Goal: Task Accomplishment & Management: Use online tool/utility

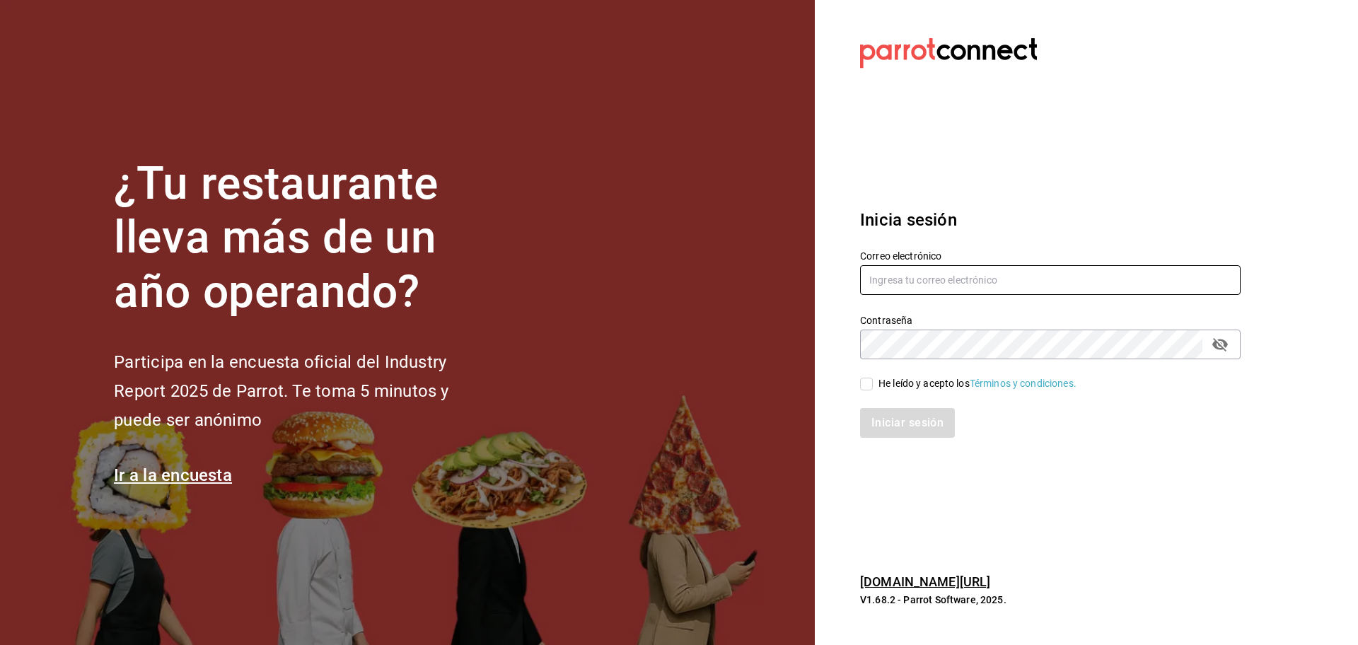
type input "comidasconirma@hotmail.com"
click at [867, 383] on input "He leído y acepto los Términos y condiciones." at bounding box center [866, 384] width 13 height 13
checkbox input "true"
click at [906, 427] on button "Iniciar sesión" at bounding box center [908, 423] width 96 height 30
click at [906, 427] on div "Iniciar sesión" at bounding box center [1050, 423] width 381 height 30
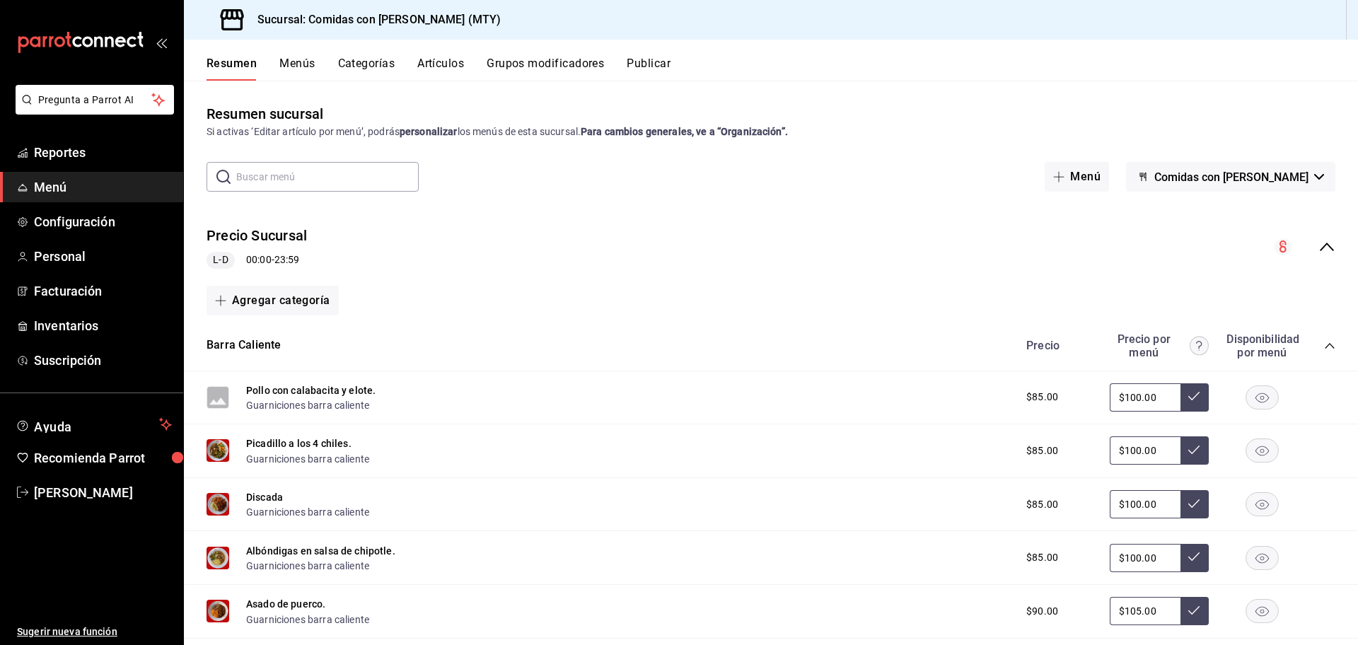
click at [57, 182] on span "Menú" at bounding box center [103, 187] width 138 height 19
click at [1319, 248] on icon "collapse-menu-row" at bounding box center [1327, 246] width 17 height 17
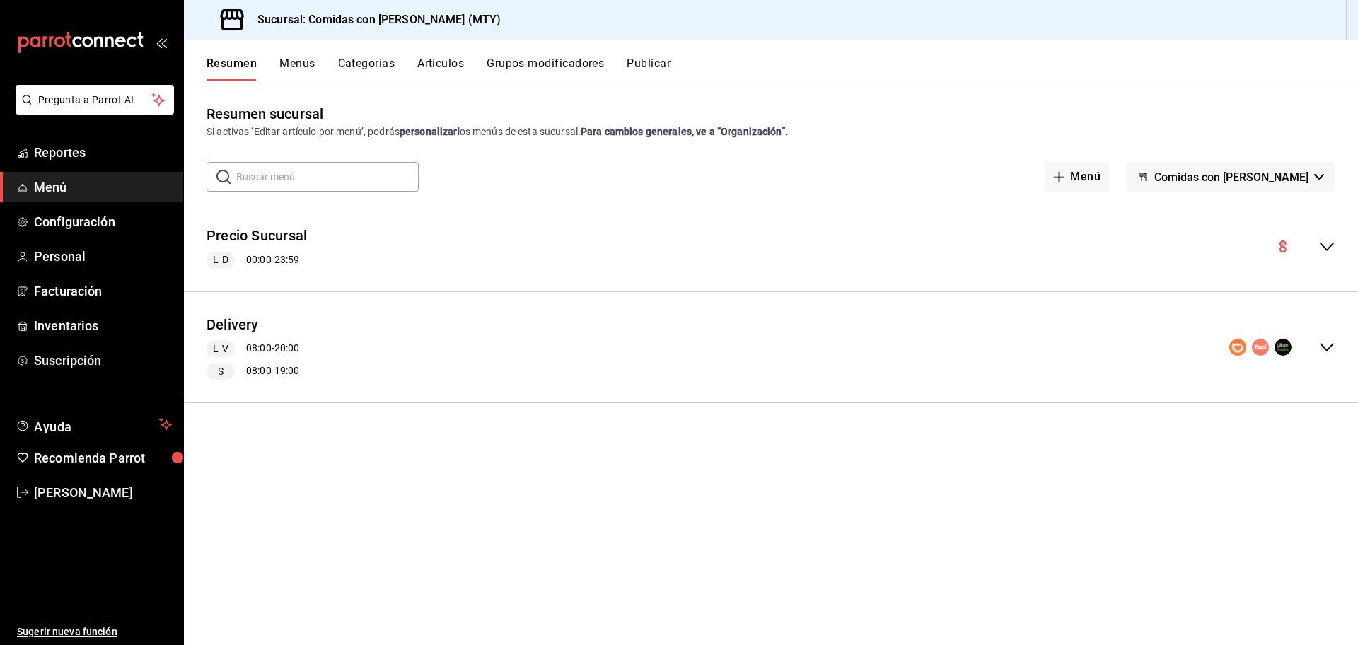
click at [1325, 350] on icon "collapse-menu-row" at bounding box center [1327, 347] width 17 height 17
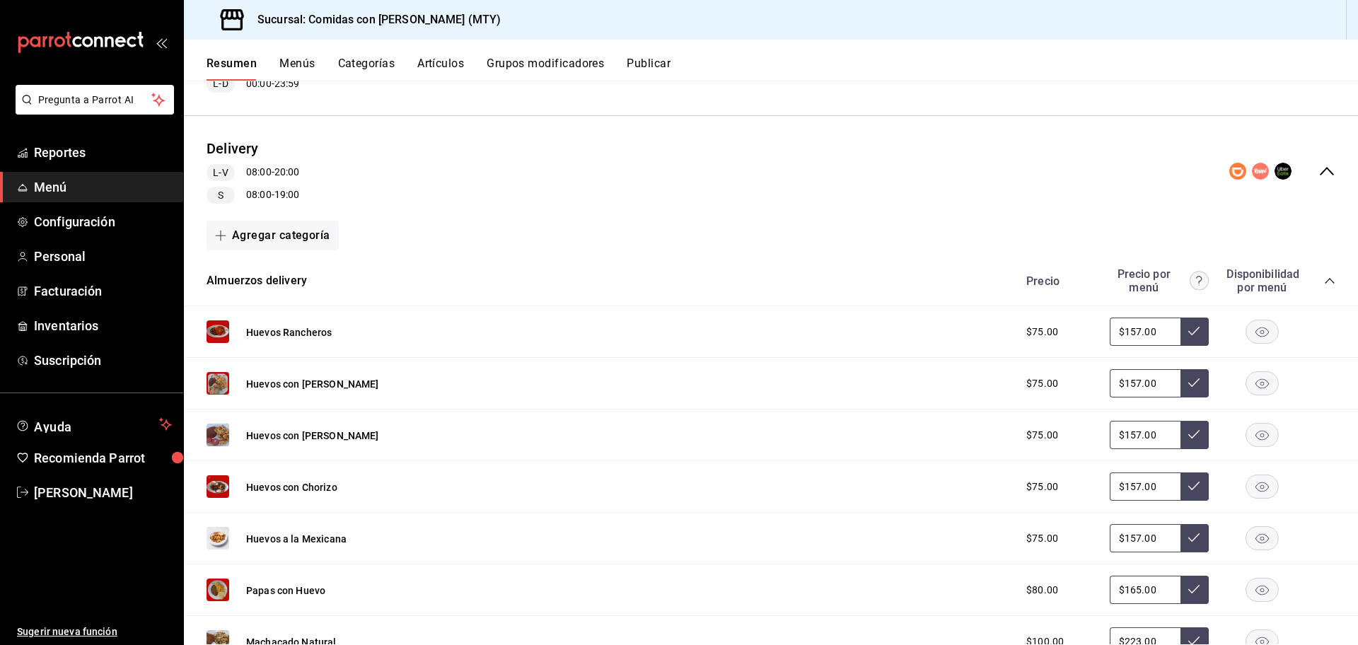
scroll to position [183, 0]
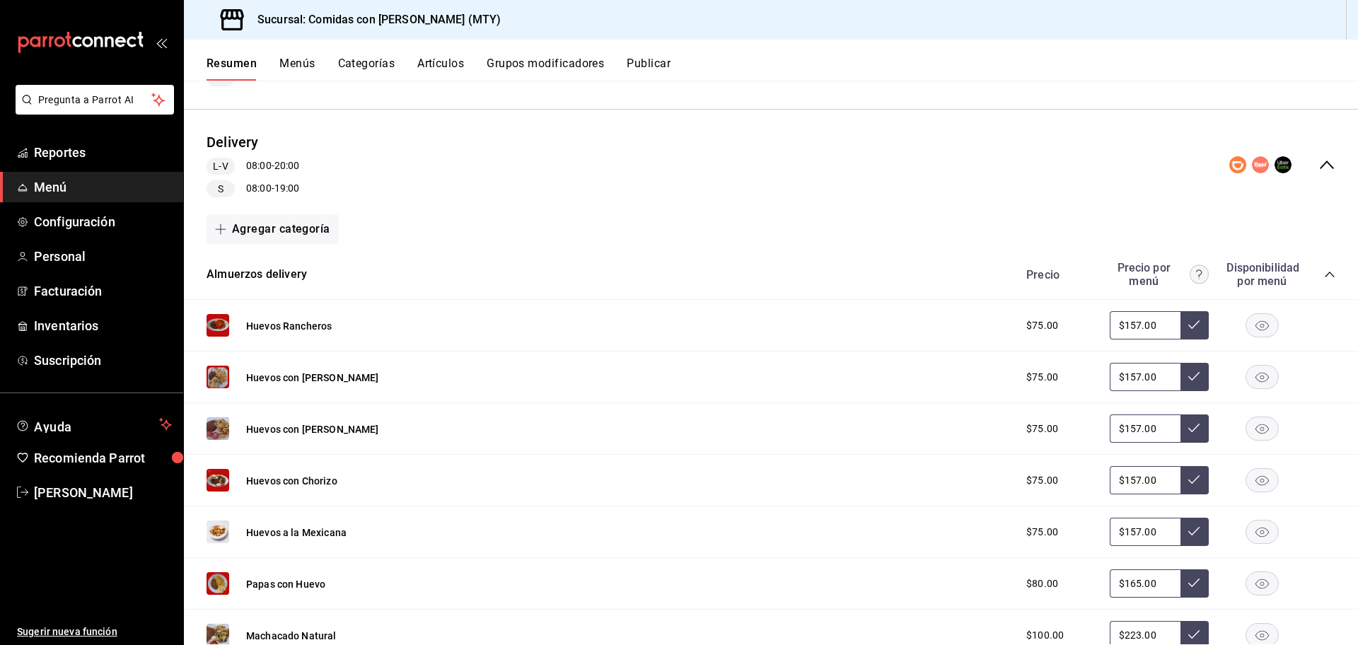
click at [1324, 274] on icon "collapse-category-row" at bounding box center [1329, 274] width 11 height 11
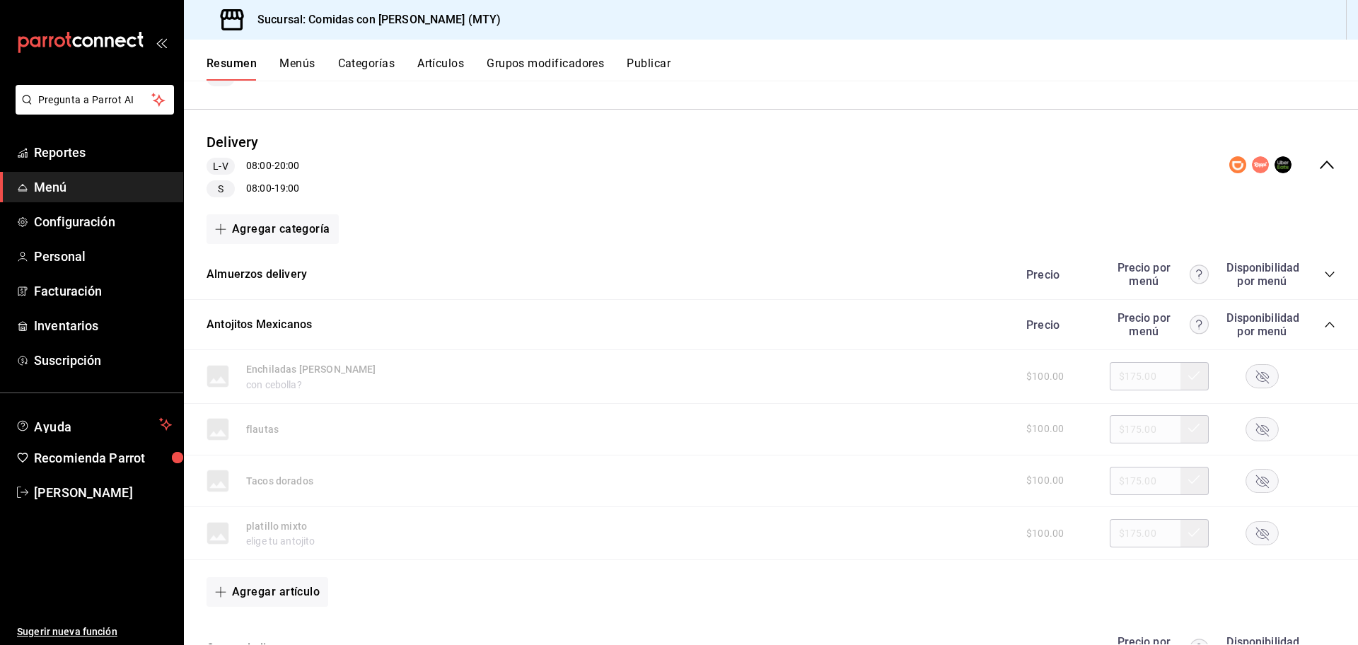
click at [1324, 325] on icon "collapse-category-row" at bounding box center [1329, 324] width 11 height 11
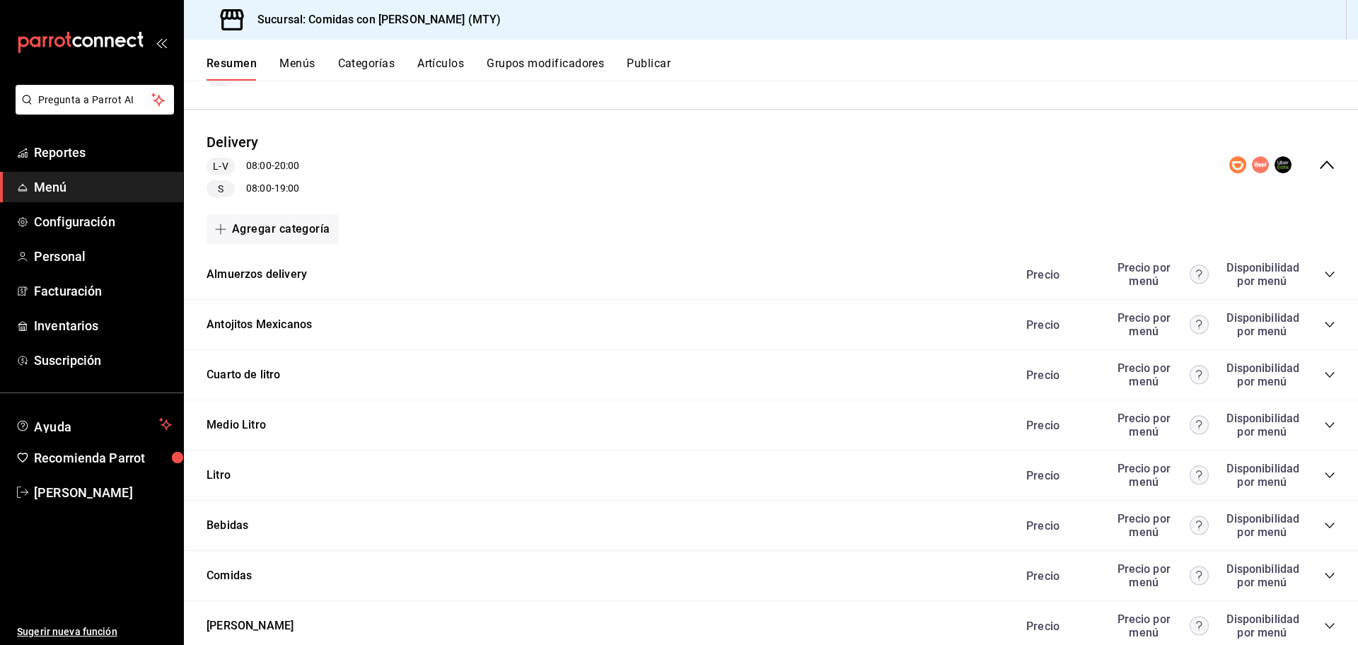
click at [1324, 574] on icon "collapse-category-row" at bounding box center [1329, 575] width 11 height 11
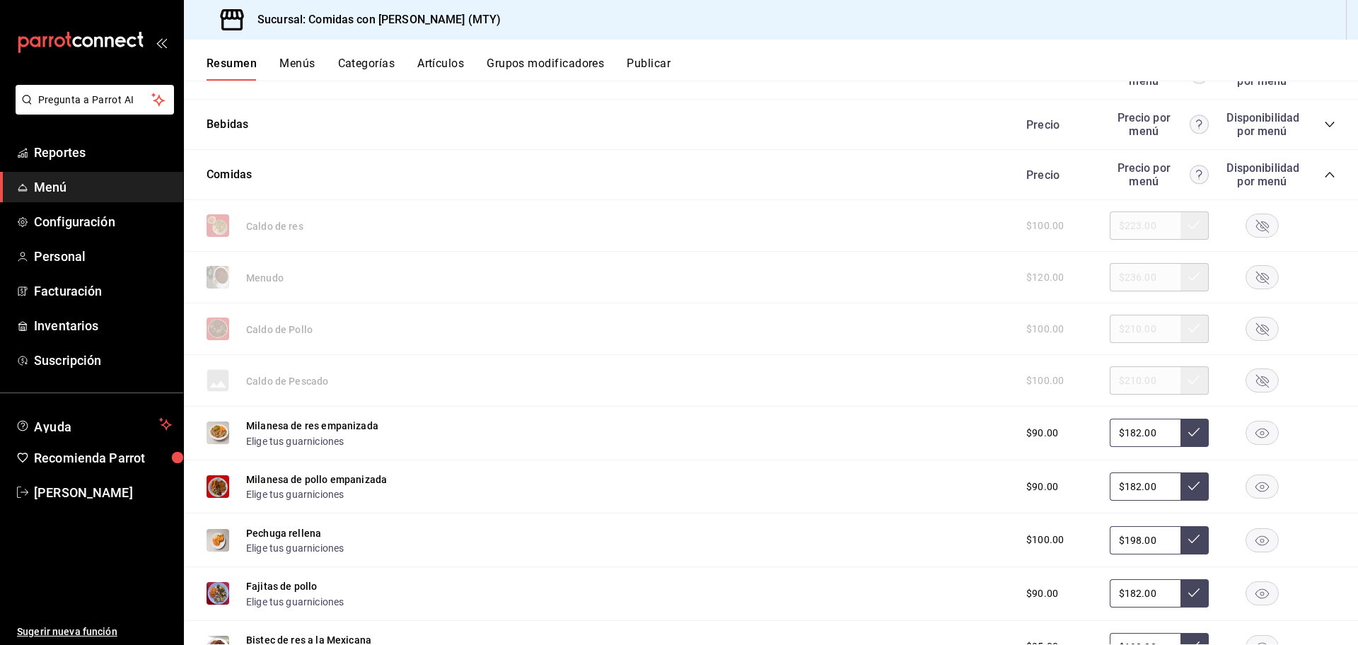
scroll to position [678, 0]
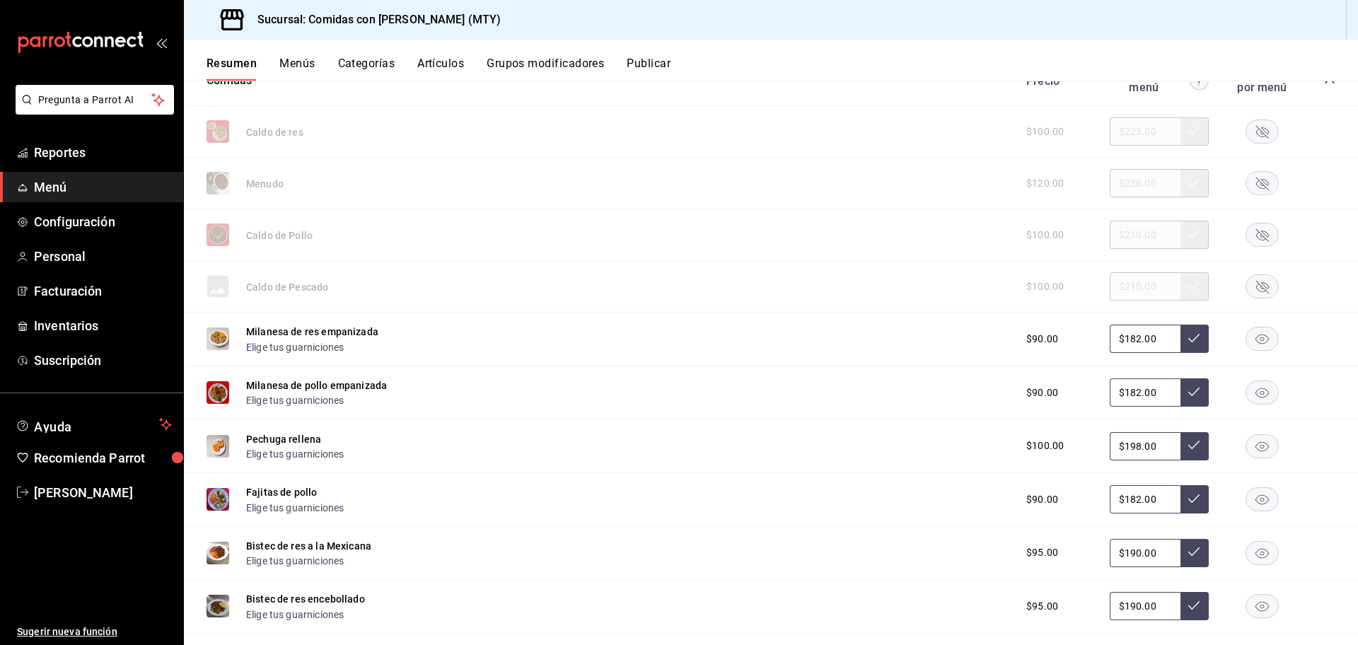
click at [1246, 127] on rect "button" at bounding box center [1262, 131] width 33 height 23
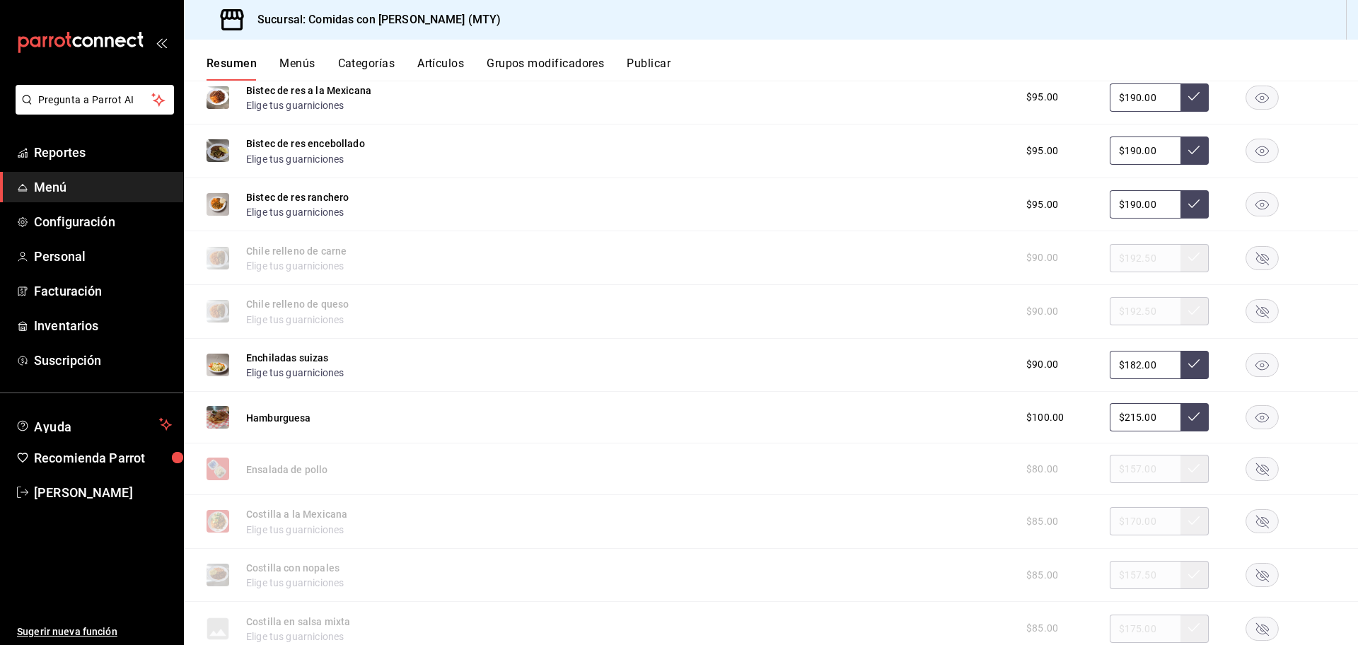
scroll to position [1153, 0]
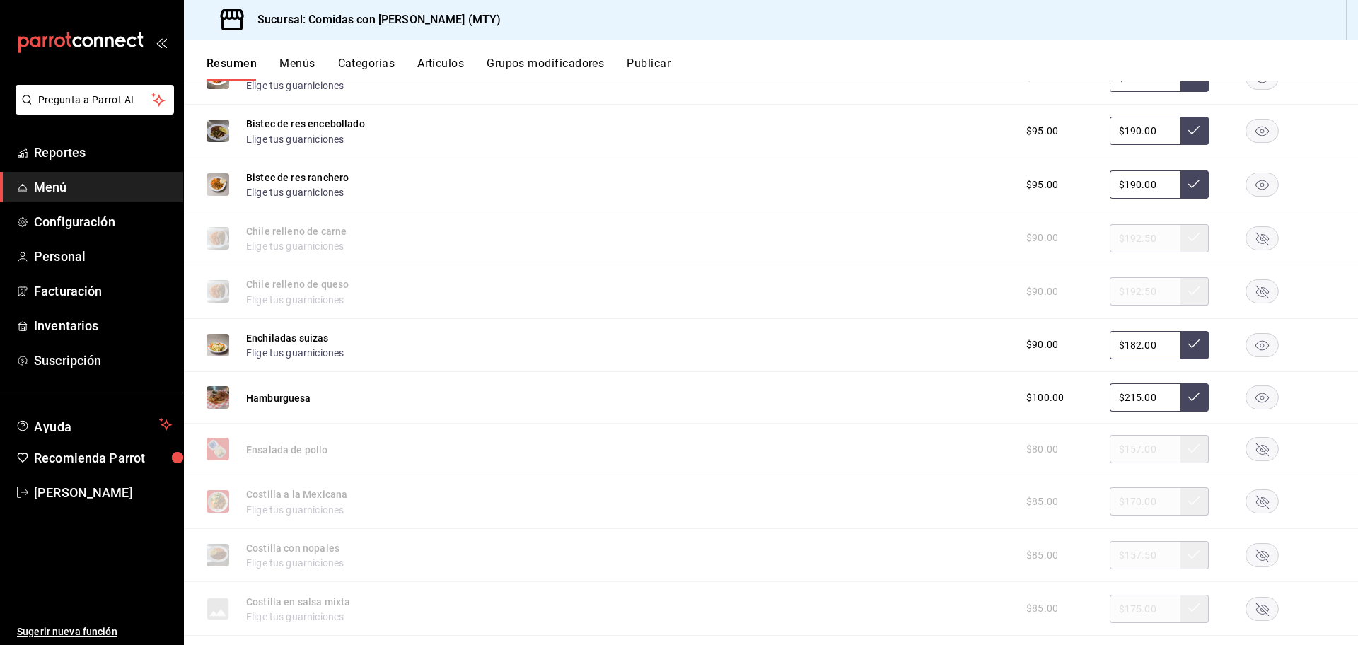
click at [1256, 450] on icon "button" at bounding box center [1262, 450] width 13 height 13
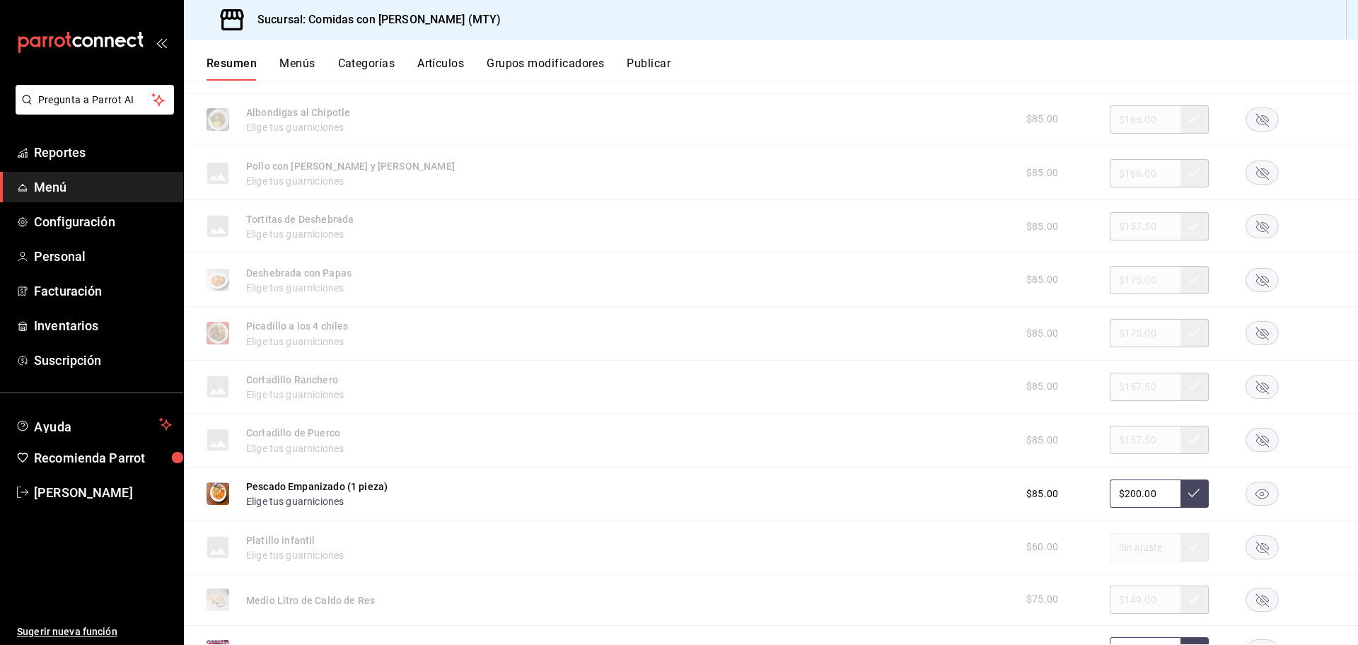
scroll to position [2485, 0]
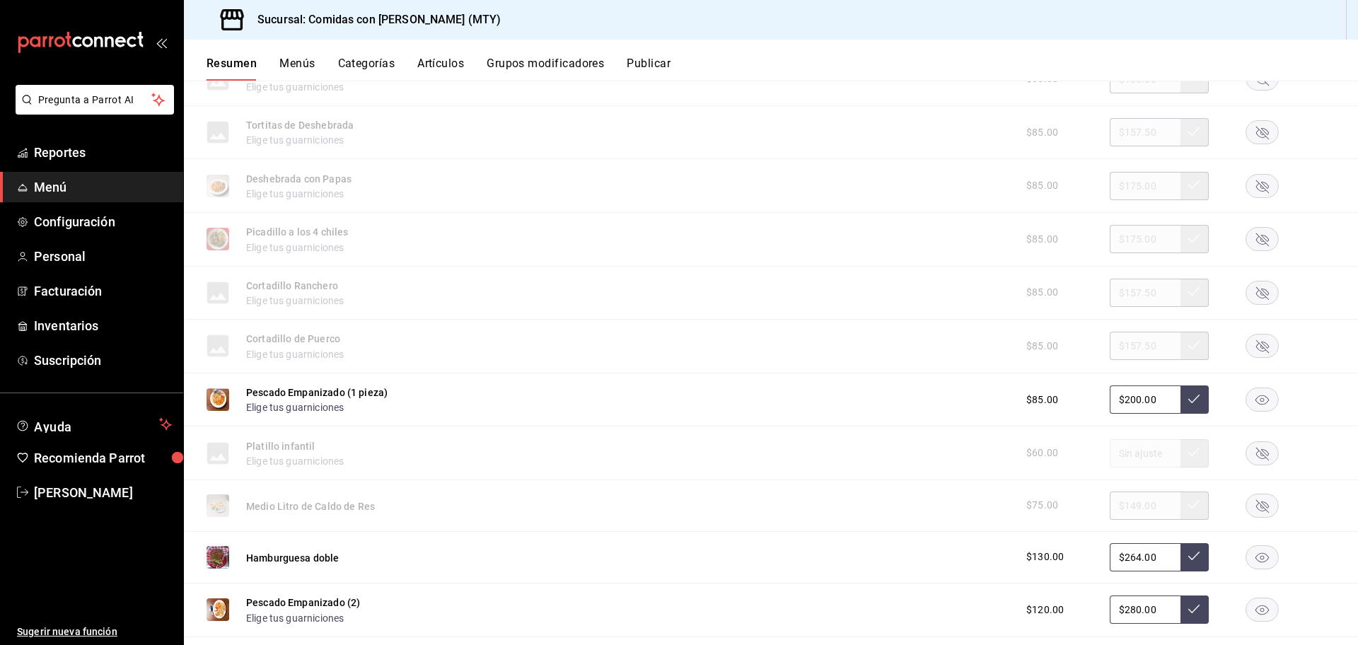
click at [833, 406] on div "Pescado Empanizado (1 pieza) Elige tus guarniciones $85.00 $200.00" at bounding box center [771, 401] width 1174 height 54
click at [1249, 497] on rect "button" at bounding box center [1262, 505] width 33 height 23
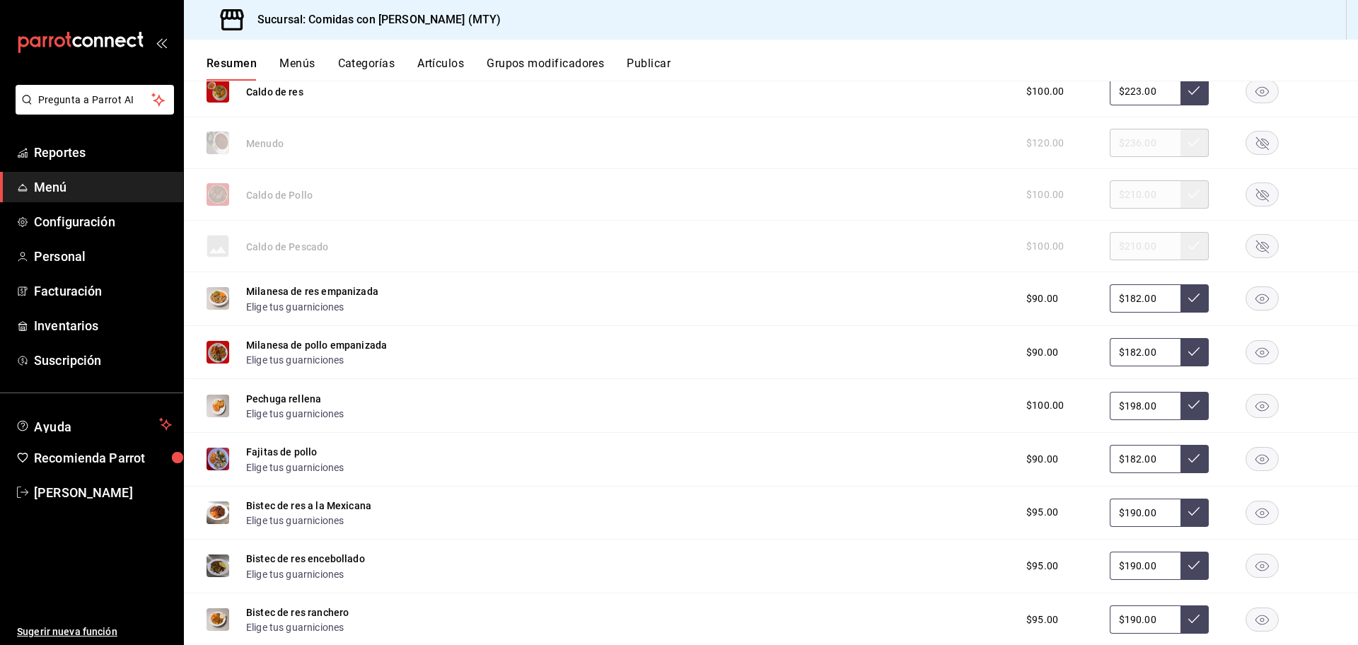
scroll to position [647, 0]
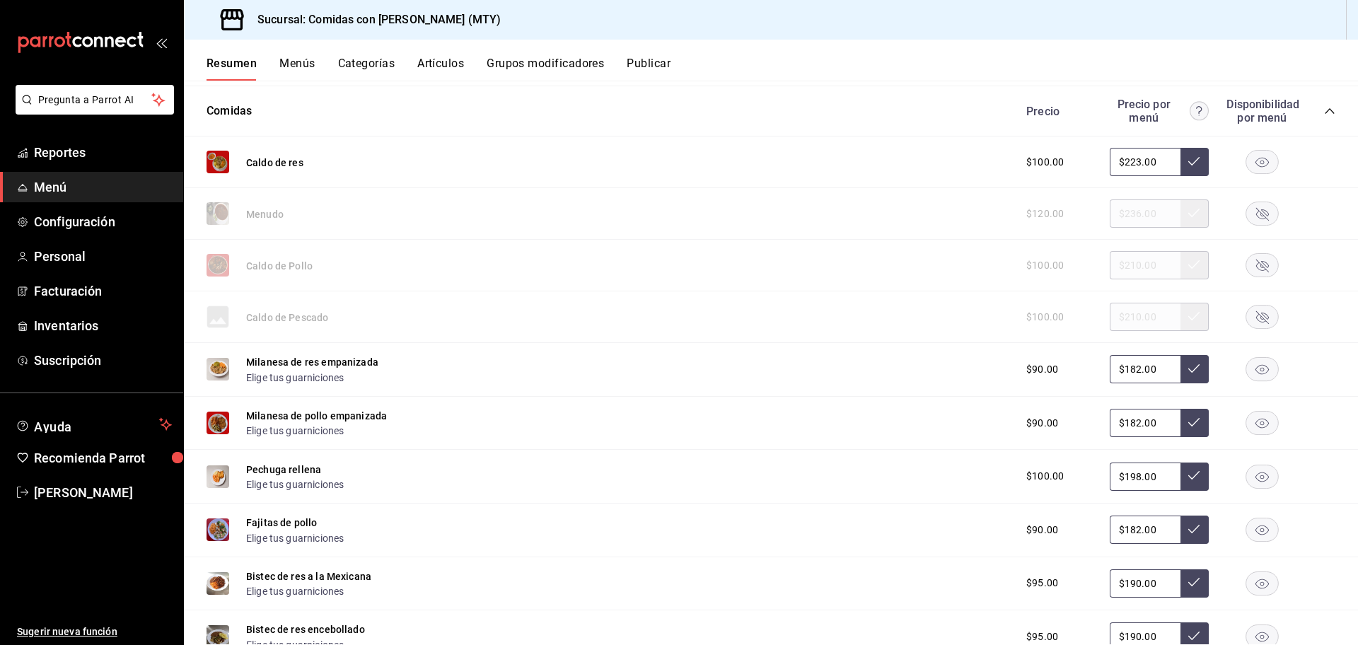
click at [1324, 111] on icon "collapse-category-row" at bounding box center [1329, 110] width 11 height 11
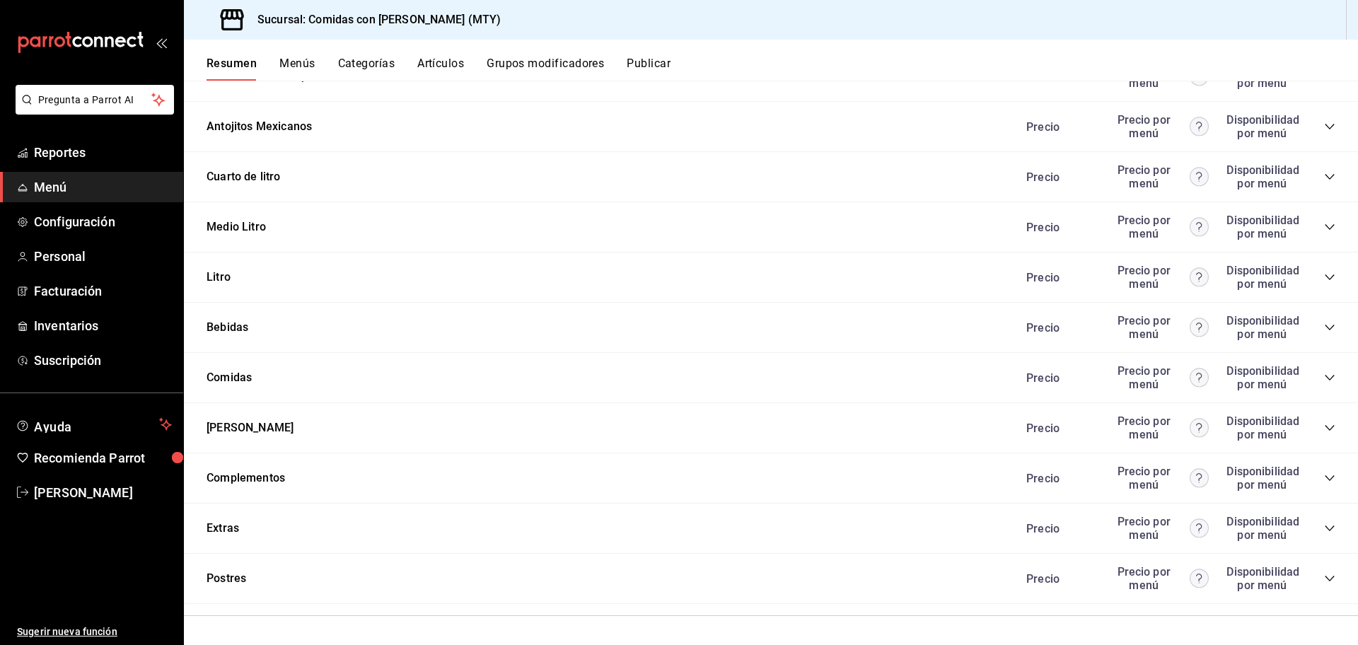
scroll to position [381, 0]
click at [1324, 229] on icon "collapse-category-row" at bounding box center [1329, 226] width 11 height 11
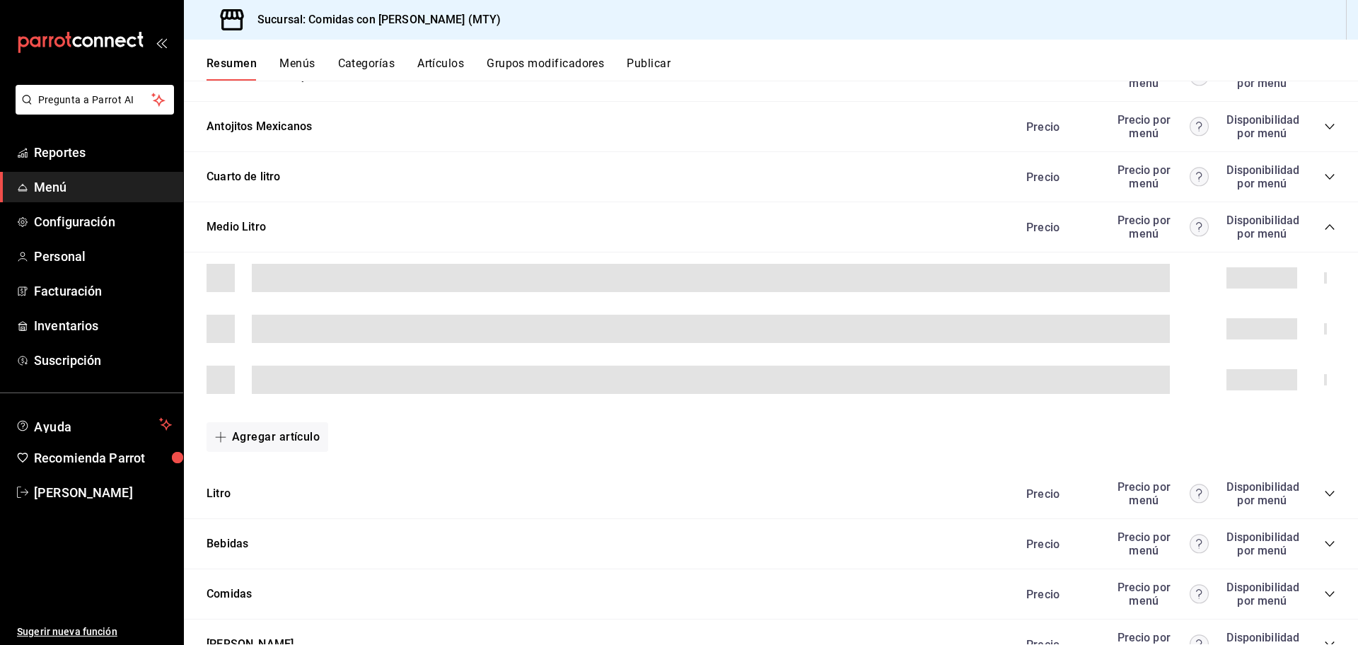
click at [1324, 229] on icon "collapse-category-row" at bounding box center [1329, 226] width 11 height 11
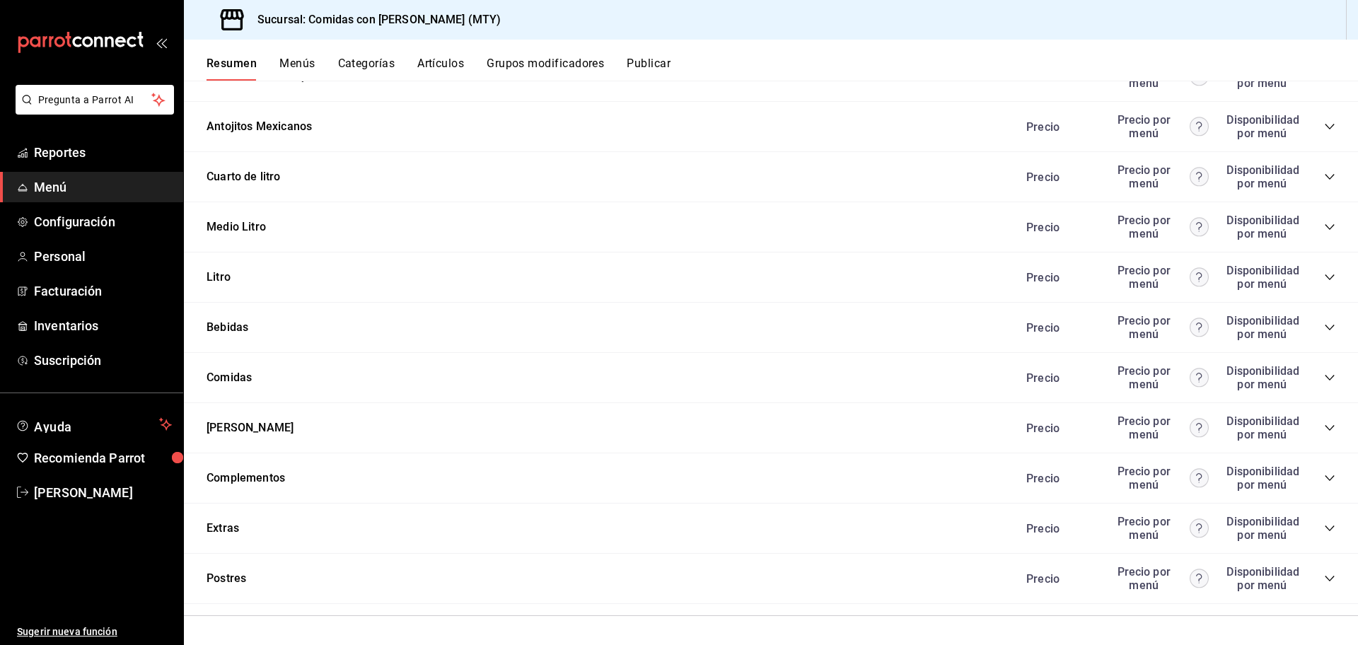
click at [1324, 229] on icon "collapse-category-row" at bounding box center [1329, 226] width 11 height 11
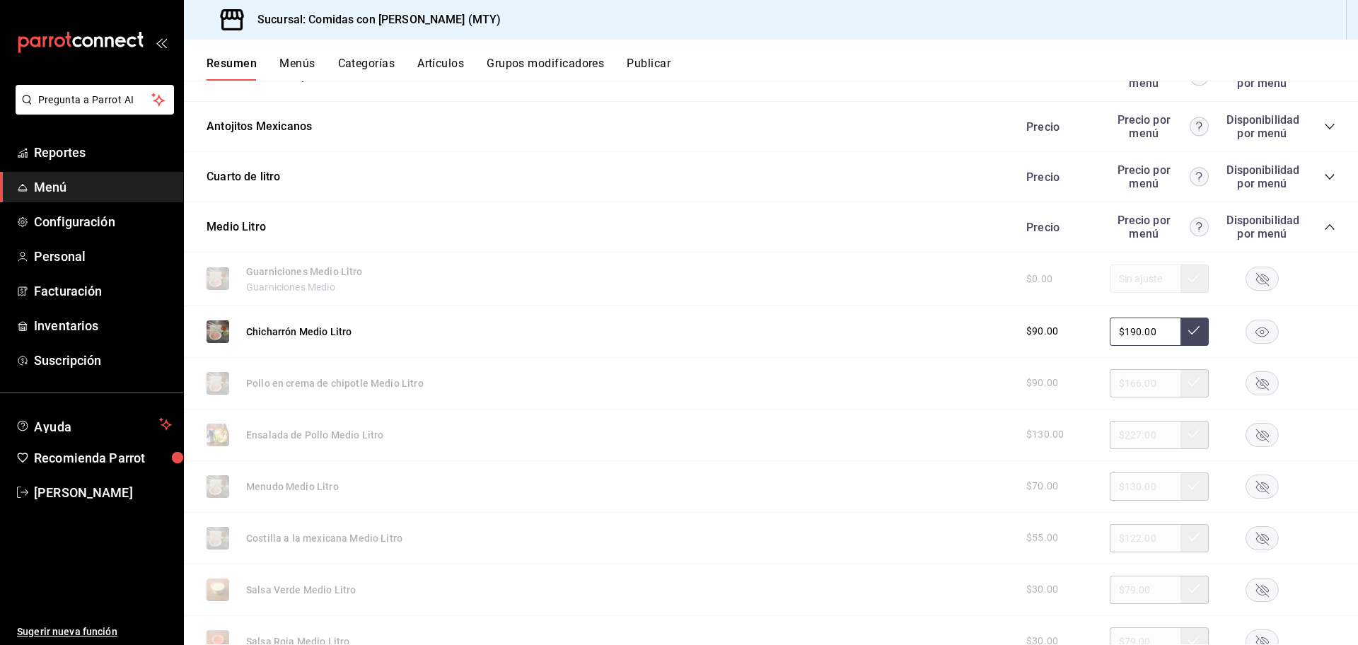
click at [1250, 430] on rect "button" at bounding box center [1262, 434] width 33 height 23
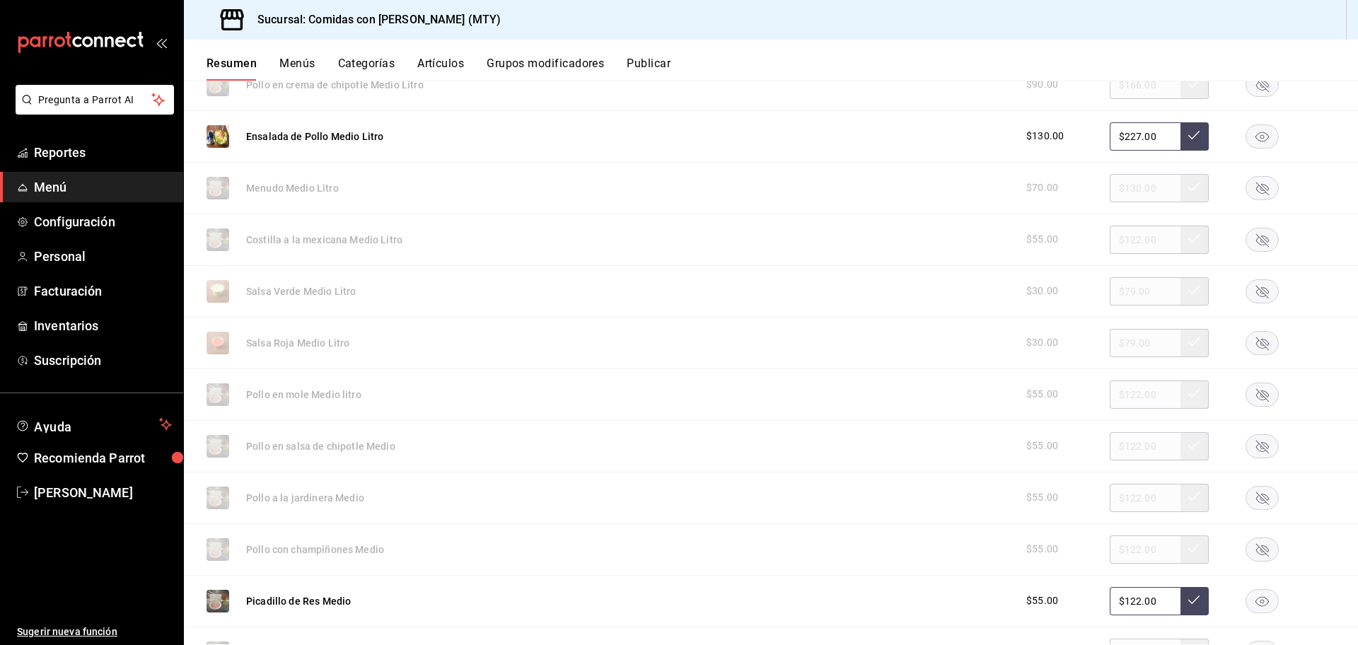
scroll to position [506, 0]
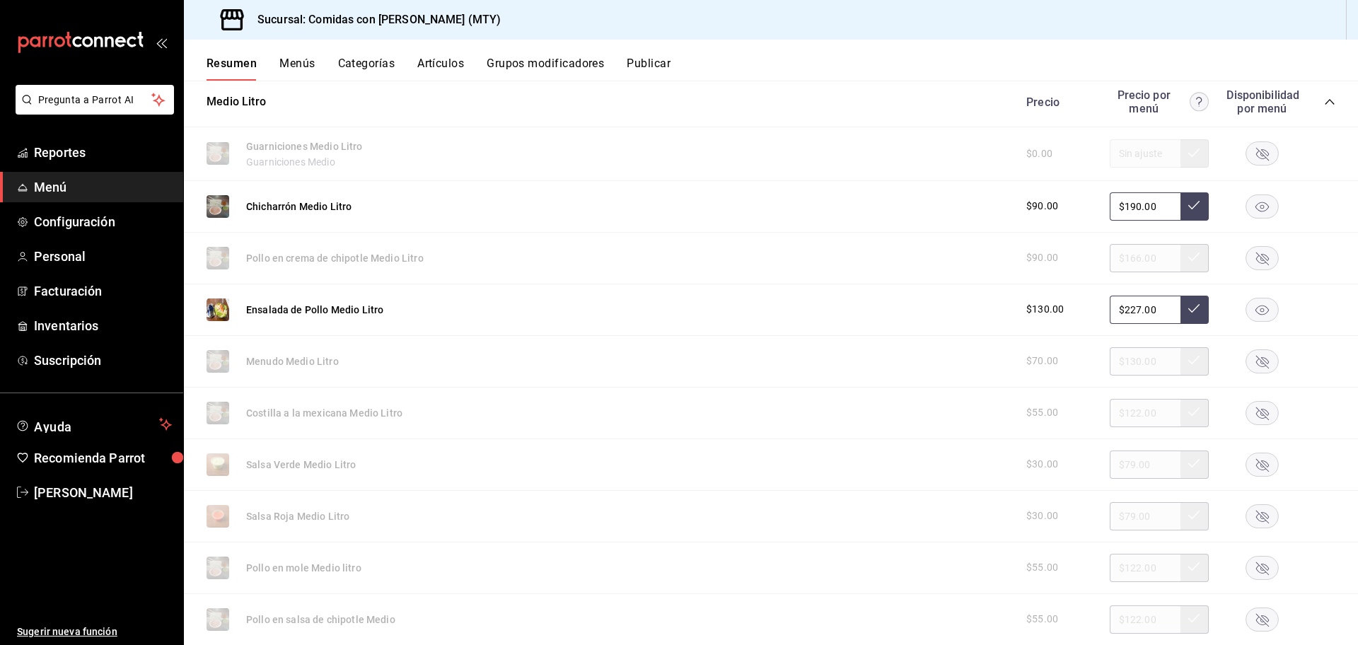
click at [1325, 100] on icon "collapse-category-row" at bounding box center [1329, 102] width 9 height 6
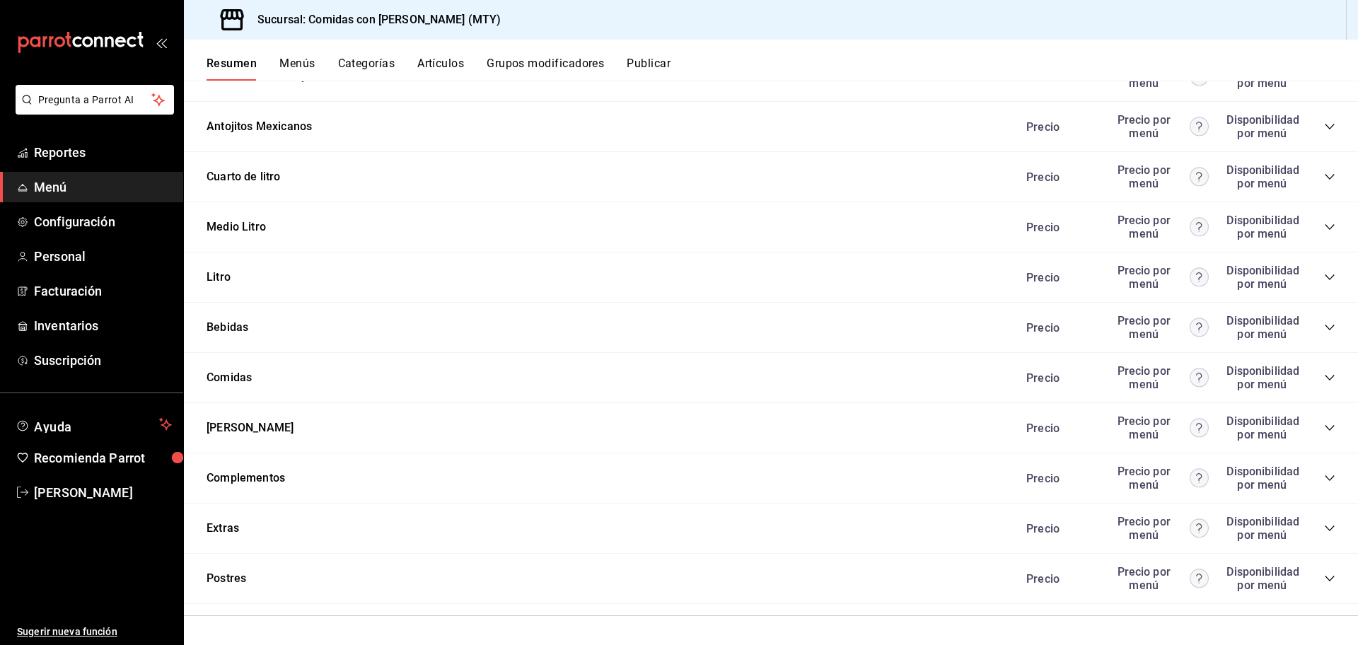
scroll to position [381, 0]
click at [1324, 526] on icon "collapse-category-row" at bounding box center [1329, 528] width 11 height 11
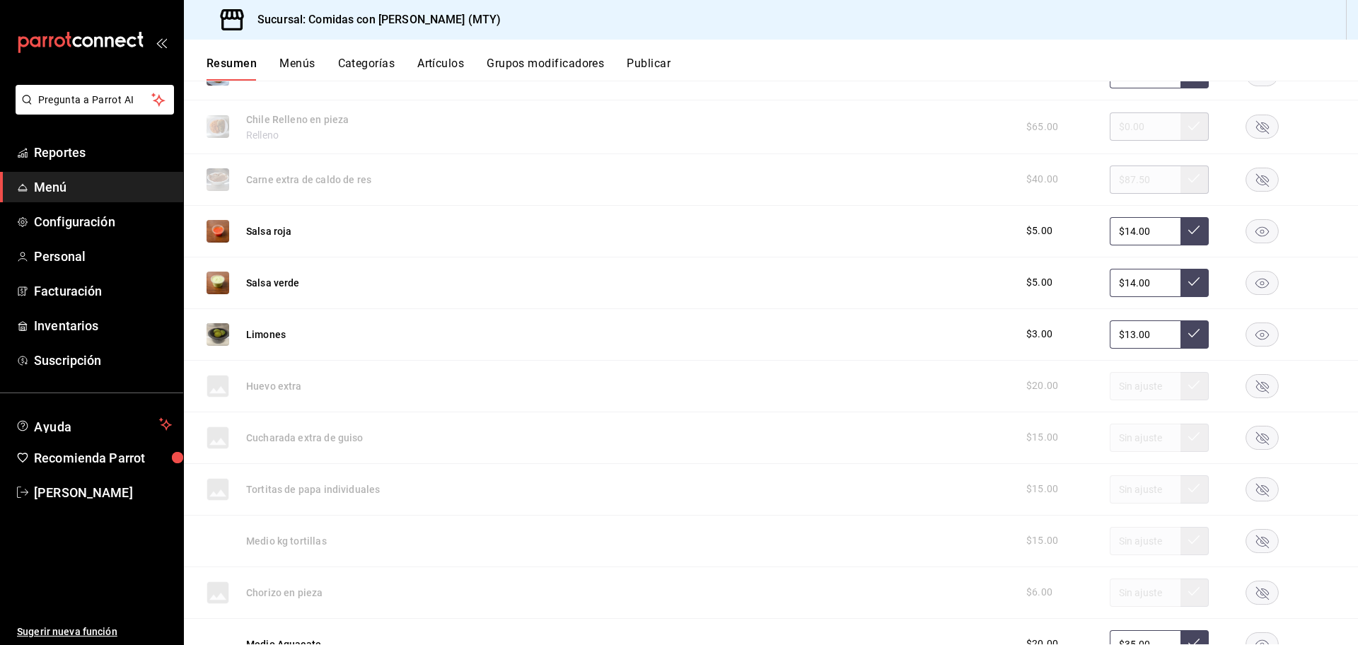
scroll to position [1140, 0]
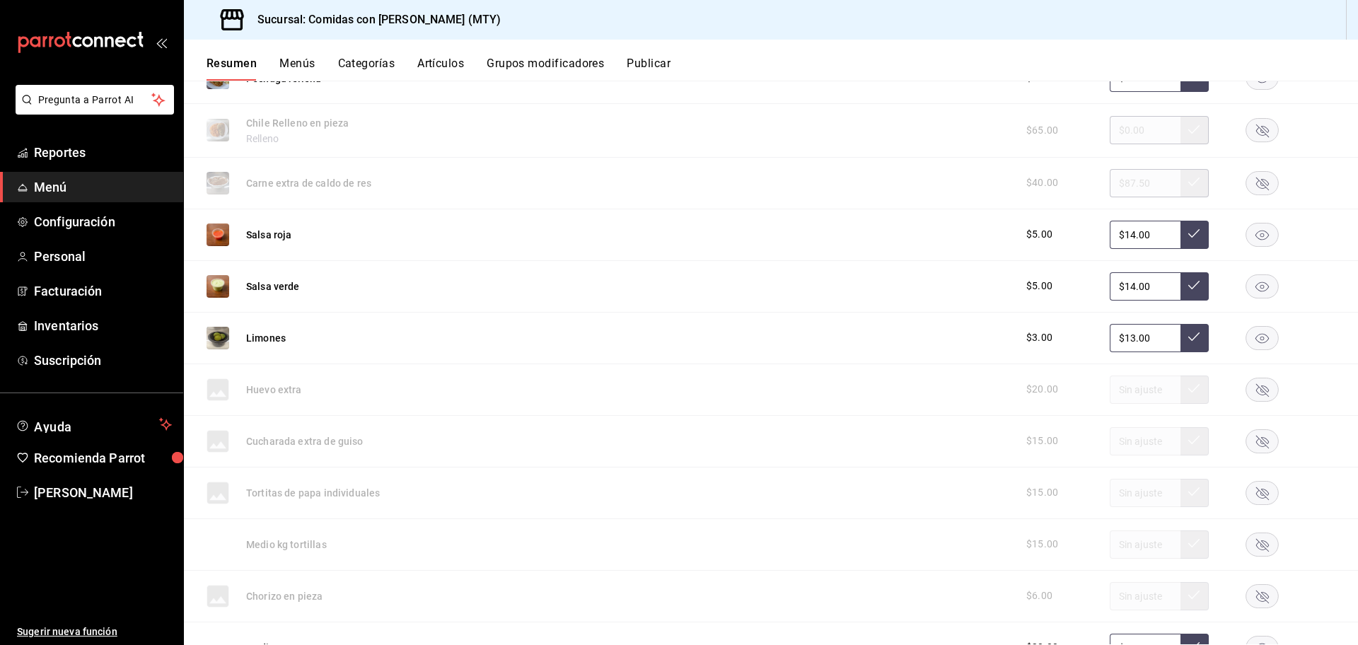
click at [1254, 182] on rect "button" at bounding box center [1262, 182] width 33 height 23
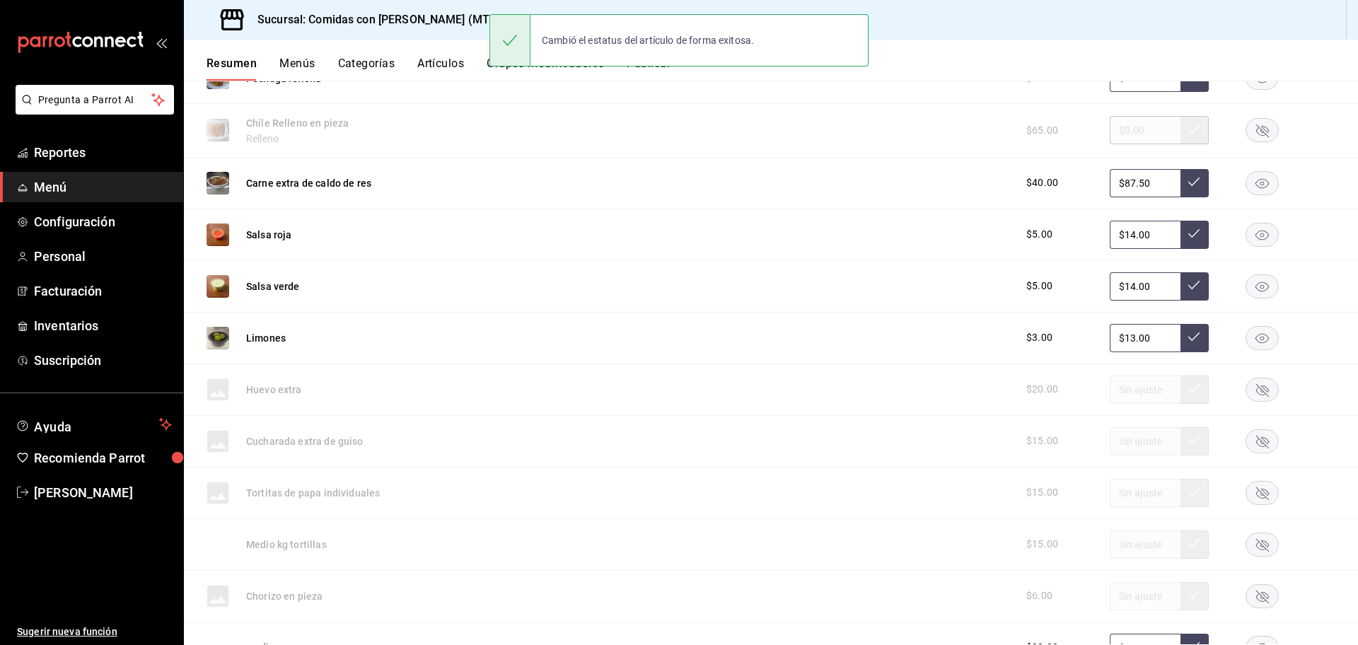
click at [658, 66] on div "Cambió el estatus del artículo de forma exitosa." at bounding box center [679, 40] width 379 height 52
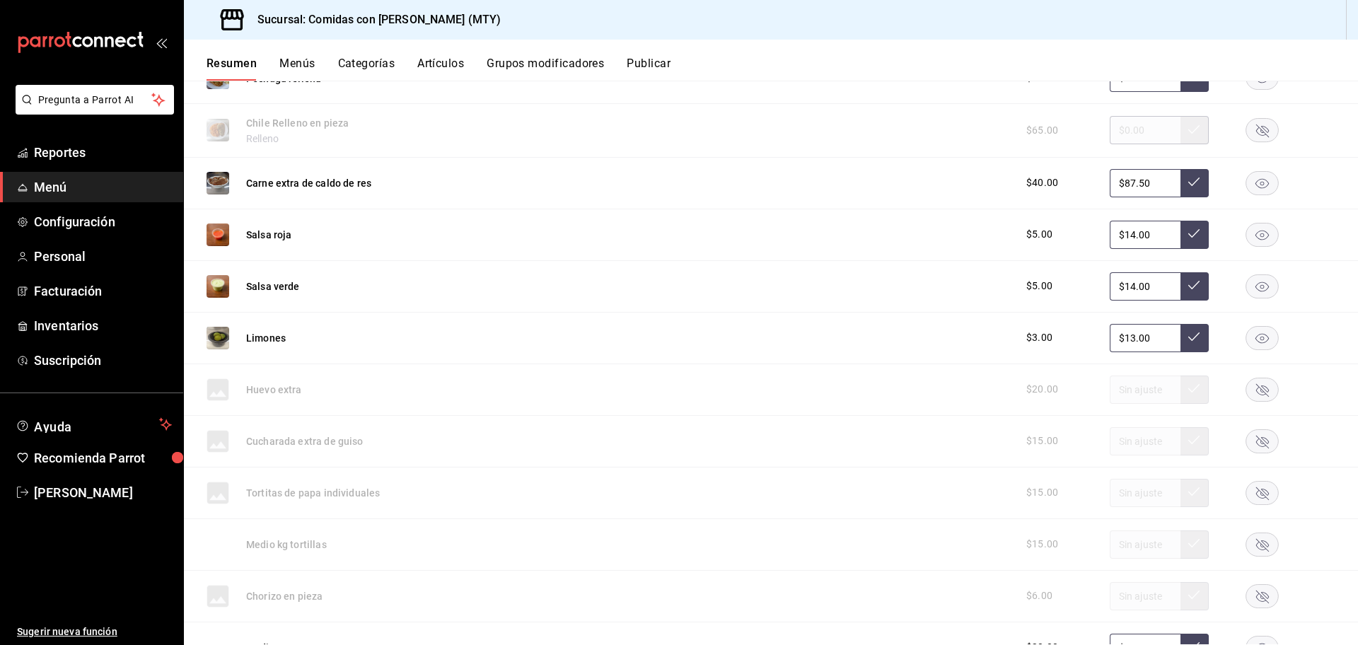
click at [659, 61] on button "Publicar" at bounding box center [649, 69] width 44 height 24
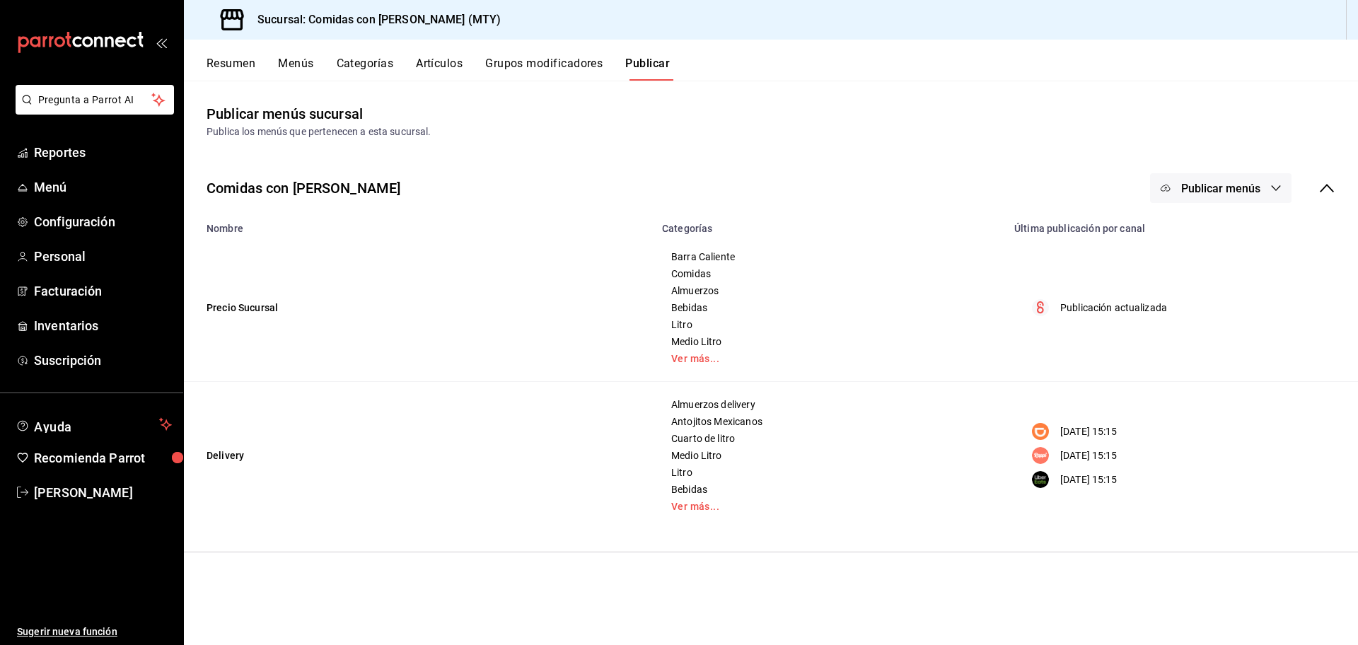
click at [1329, 190] on icon at bounding box center [1327, 188] width 17 height 17
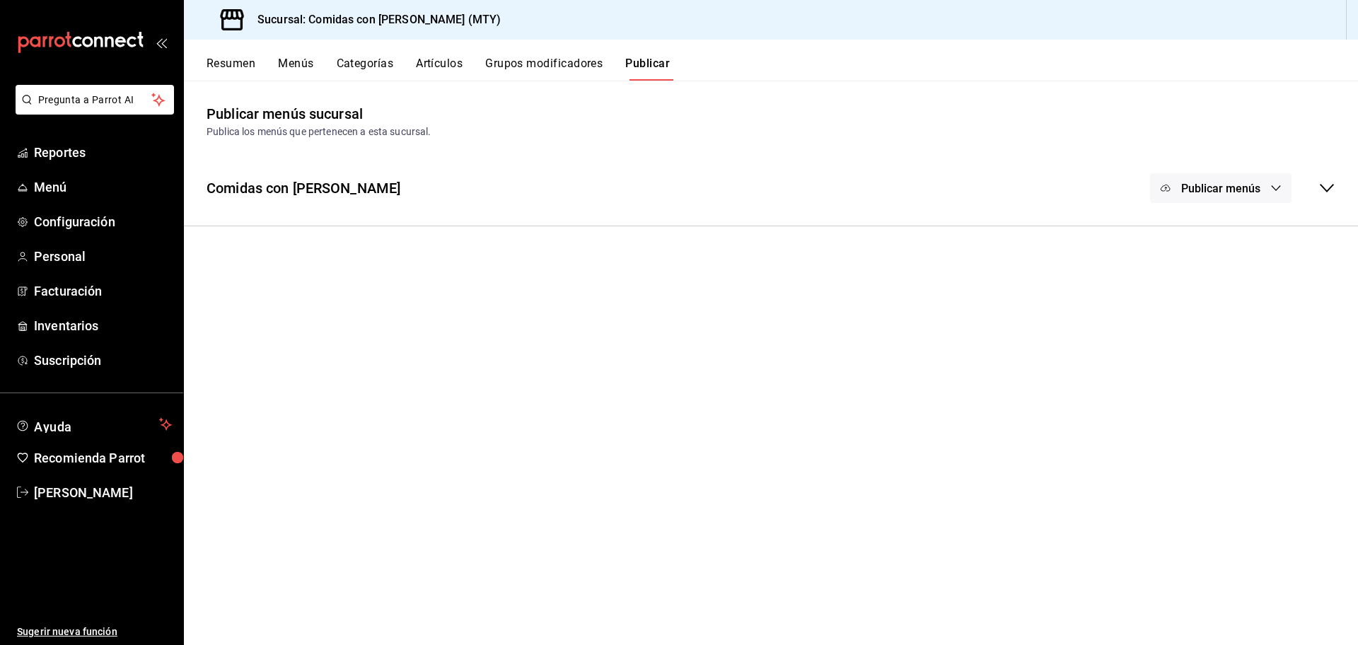
click at [1326, 186] on icon at bounding box center [1327, 188] width 17 height 17
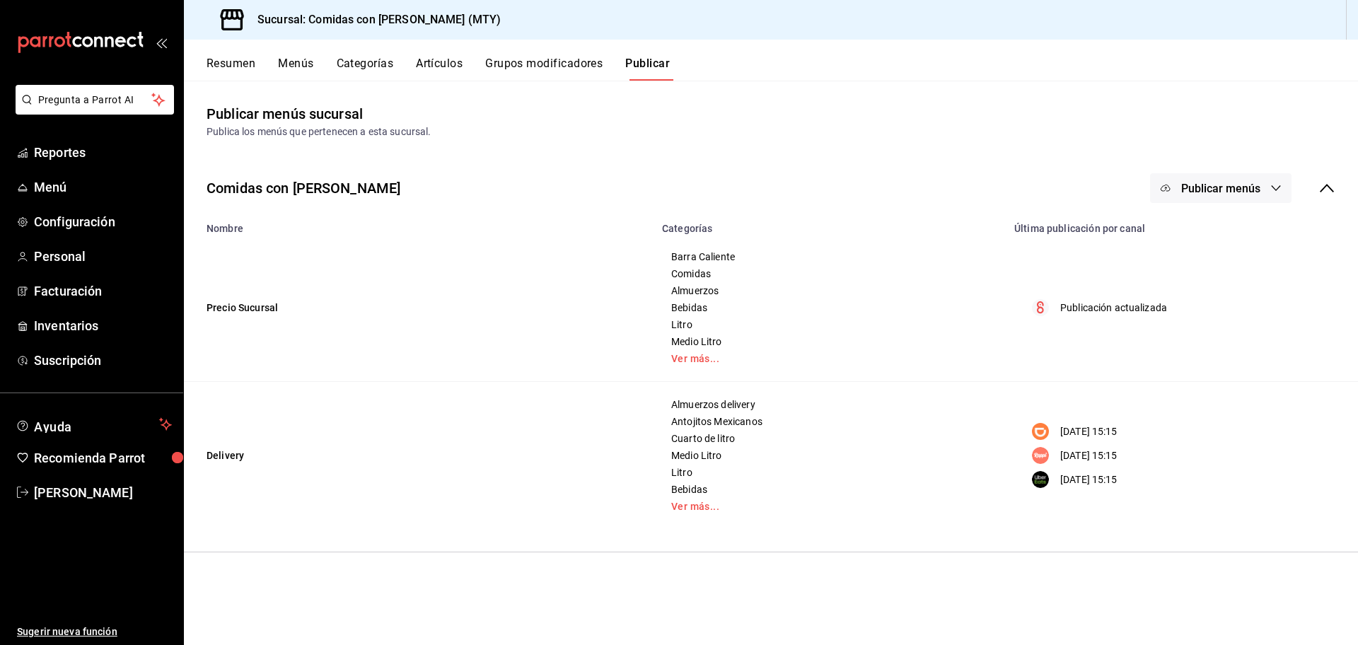
click at [1273, 185] on icon "button" at bounding box center [1276, 188] width 11 height 11
click at [1228, 274] on span "DiDi Food" at bounding box center [1242, 274] width 68 height 15
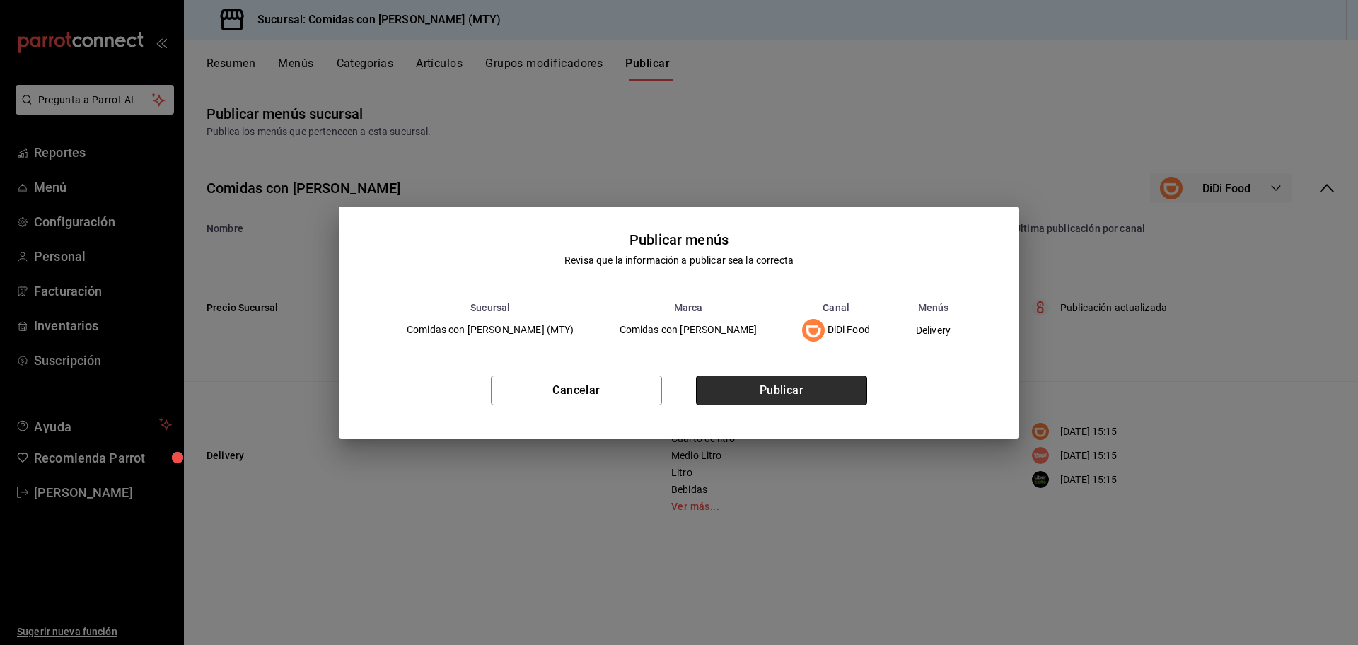
click at [738, 396] on button "Publicar" at bounding box center [781, 391] width 171 height 30
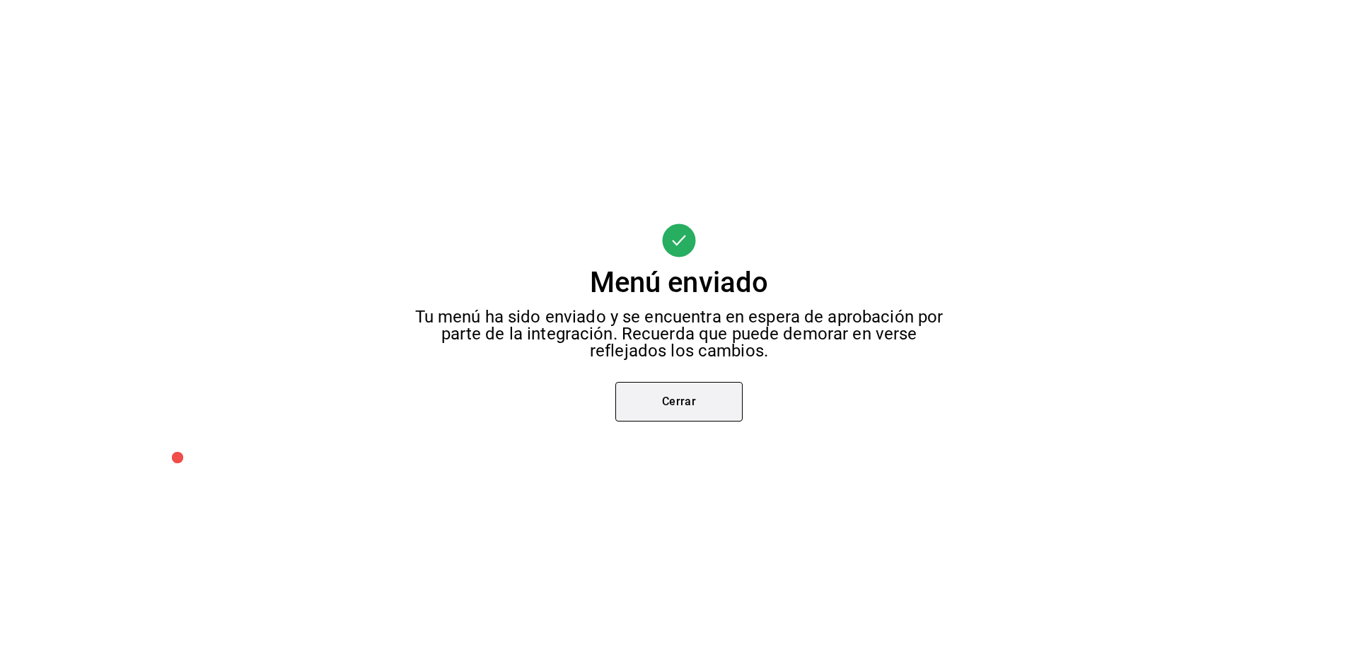
click at [678, 403] on button "Cerrar" at bounding box center [678, 402] width 127 height 40
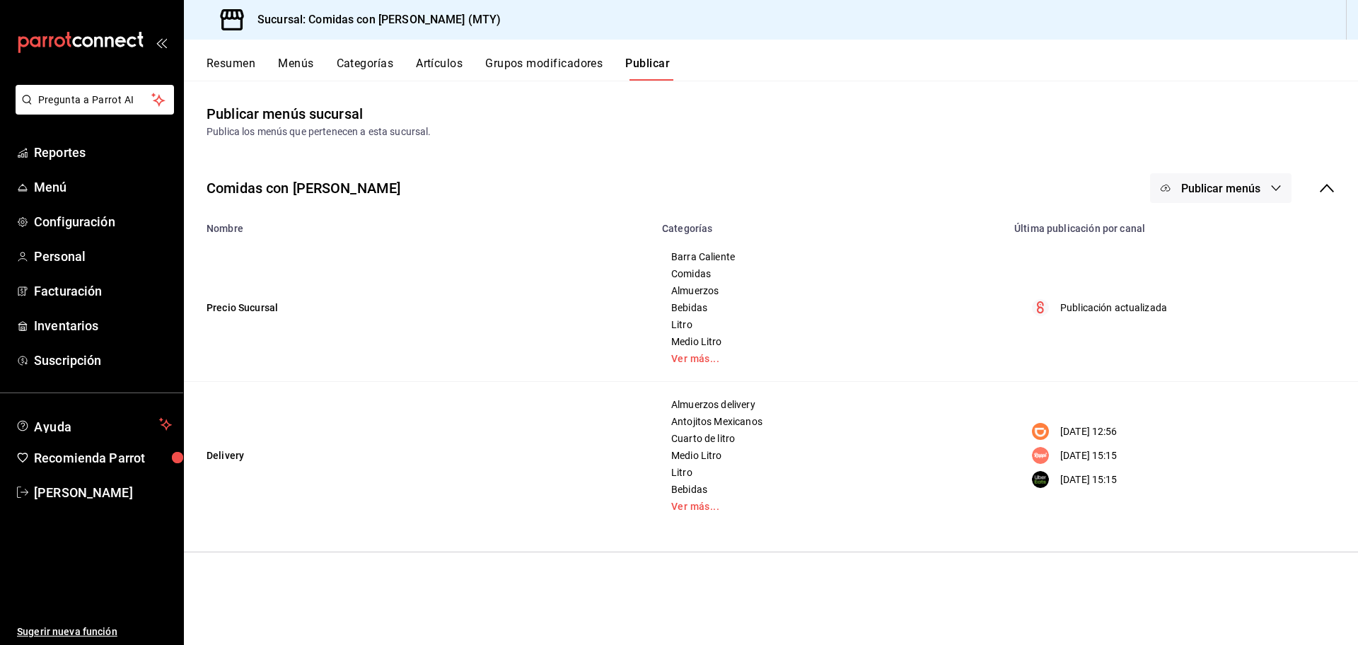
click at [1222, 191] on span "Publicar menús" at bounding box center [1220, 188] width 79 height 13
click at [1216, 316] on span "Rappi" at bounding box center [1242, 313] width 68 height 15
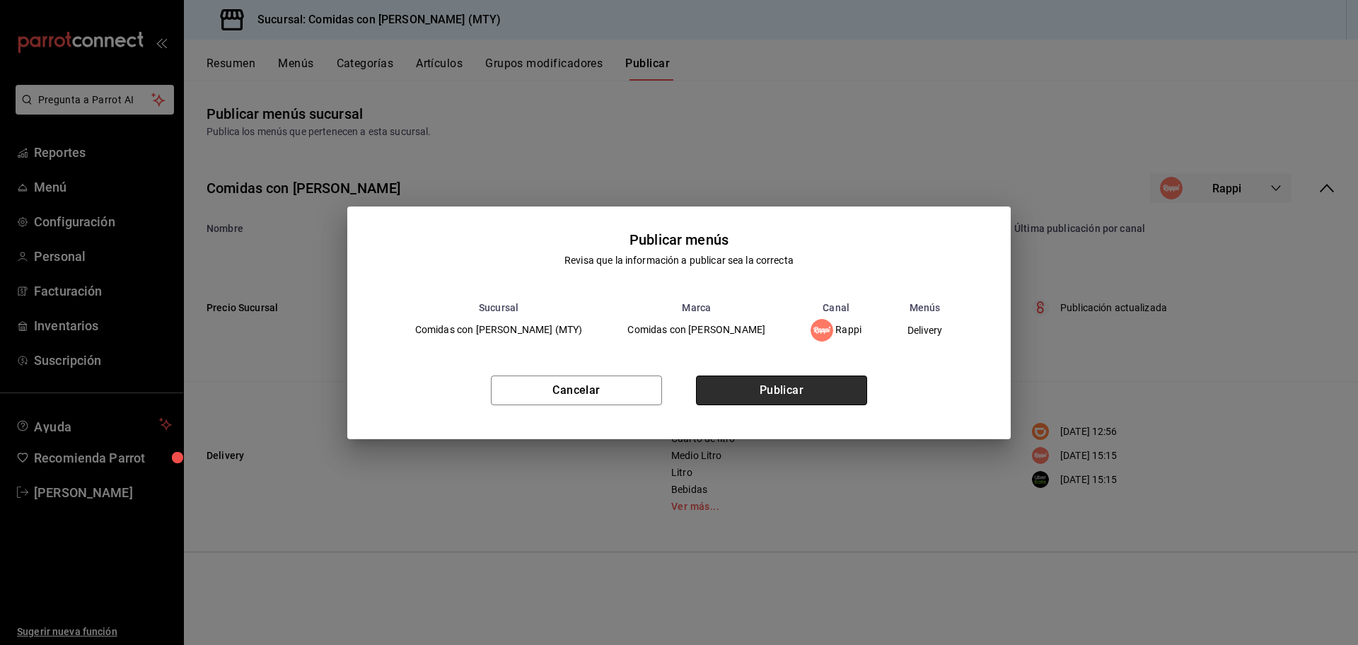
click at [783, 386] on button "Publicar" at bounding box center [781, 391] width 171 height 30
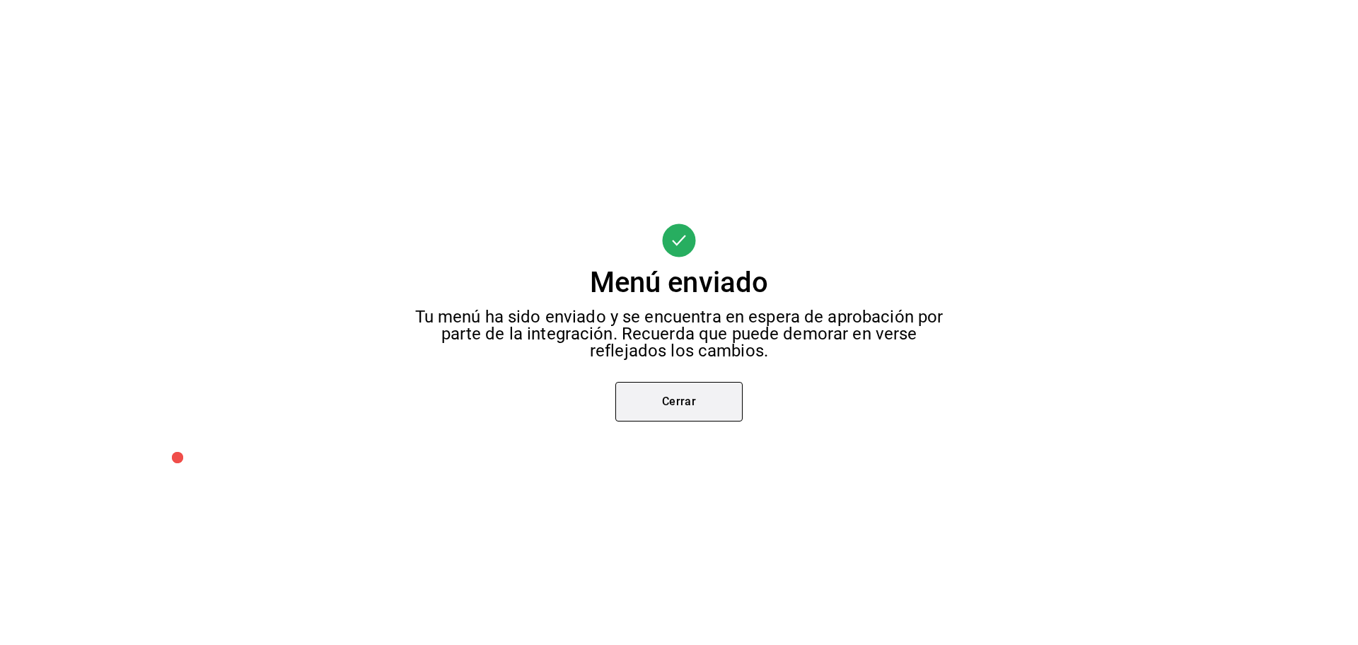
click at [649, 403] on button "Cerrar" at bounding box center [678, 402] width 127 height 40
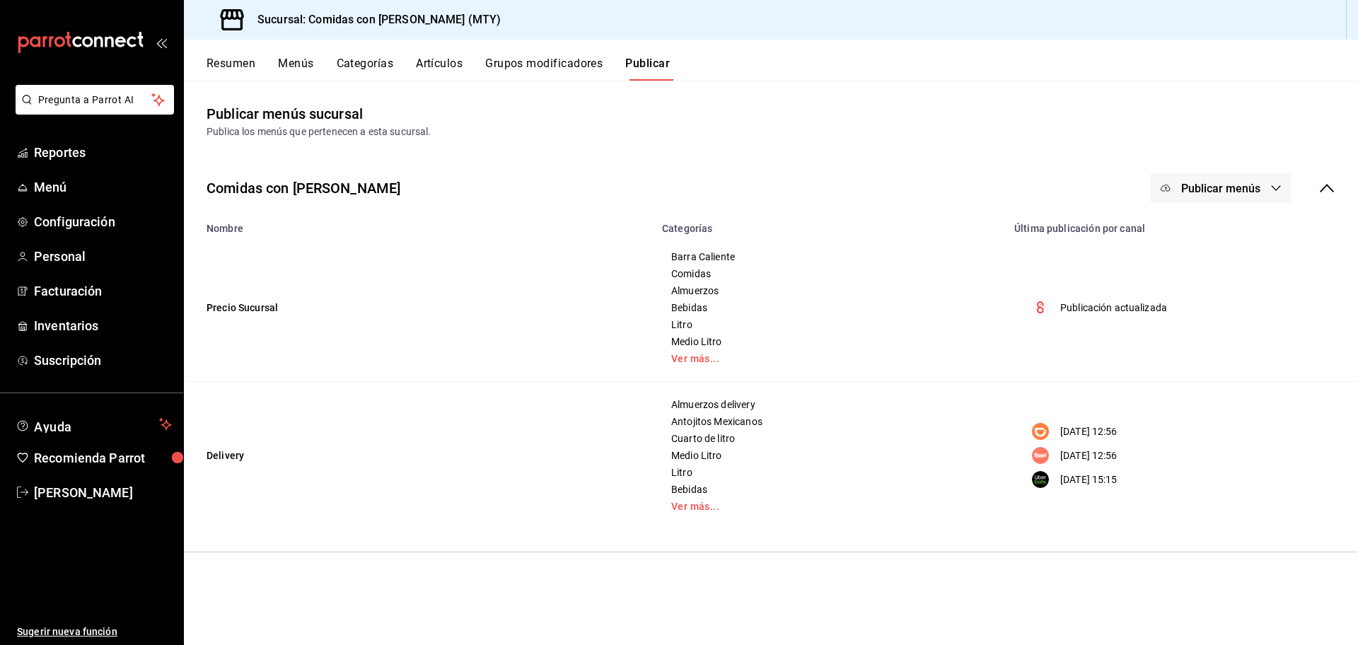
click at [1271, 188] on icon "button" at bounding box center [1276, 188] width 11 height 11
click at [1222, 356] on span "Uber Eats" at bounding box center [1242, 353] width 68 height 15
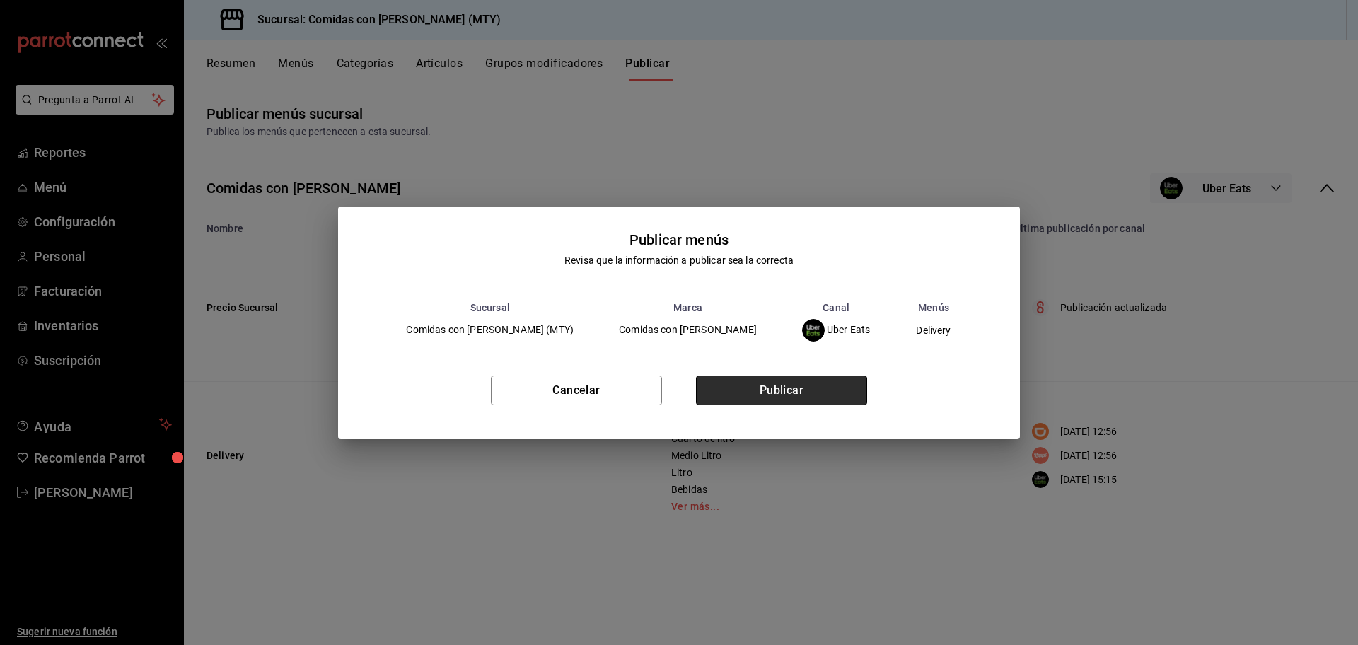
click at [780, 384] on button "Publicar" at bounding box center [781, 391] width 171 height 30
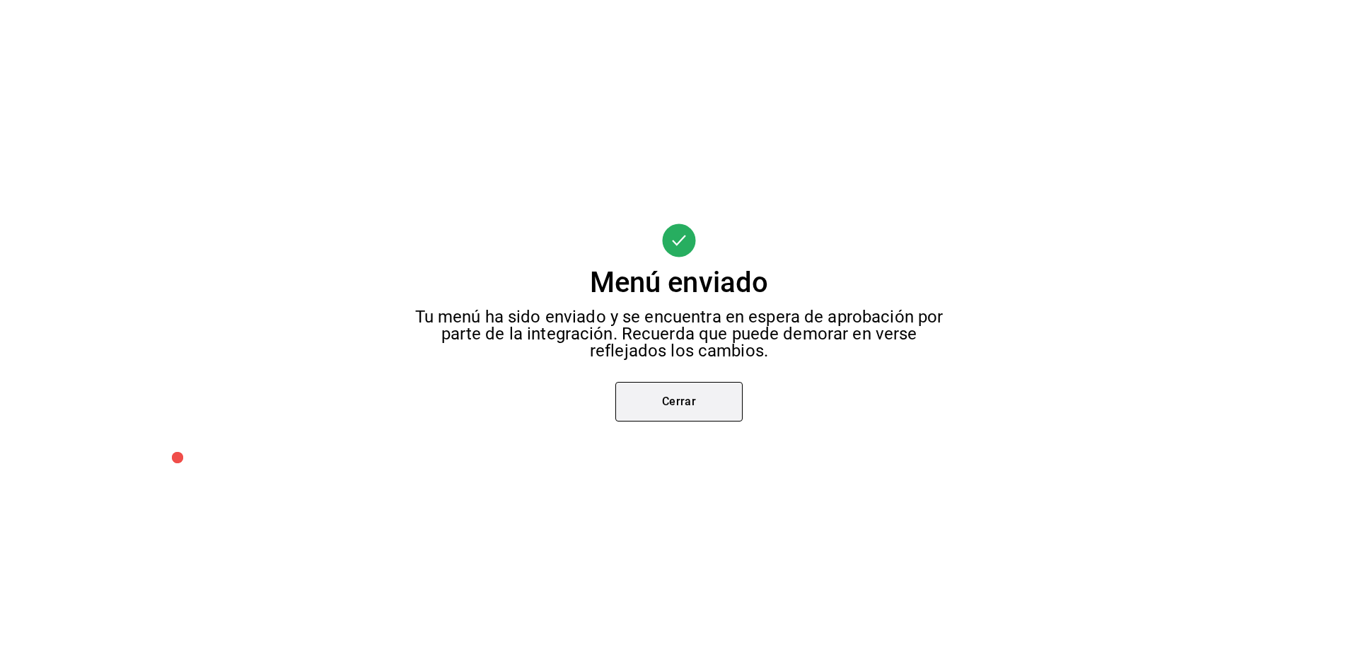
click at [673, 400] on button "Cerrar" at bounding box center [678, 402] width 127 height 40
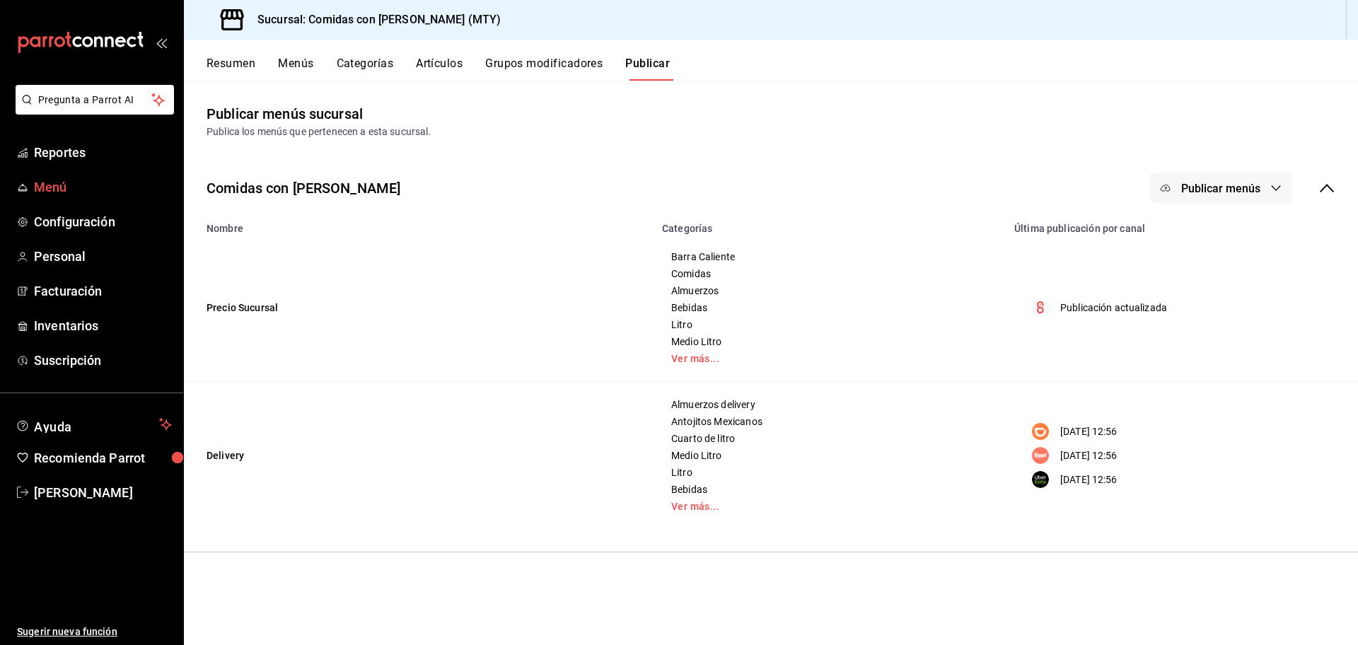
click at [48, 183] on span "Menú" at bounding box center [103, 187] width 138 height 19
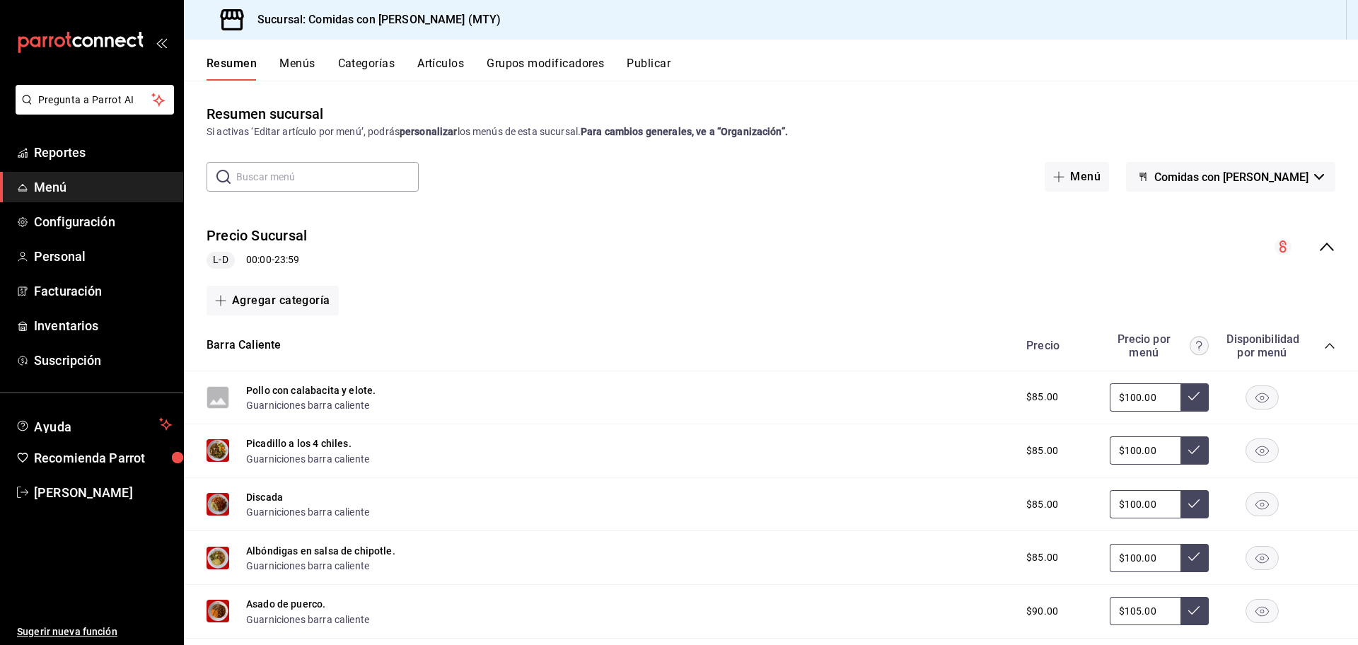
click at [1324, 343] on icon "collapse-category-row" at bounding box center [1329, 345] width 11 height 11
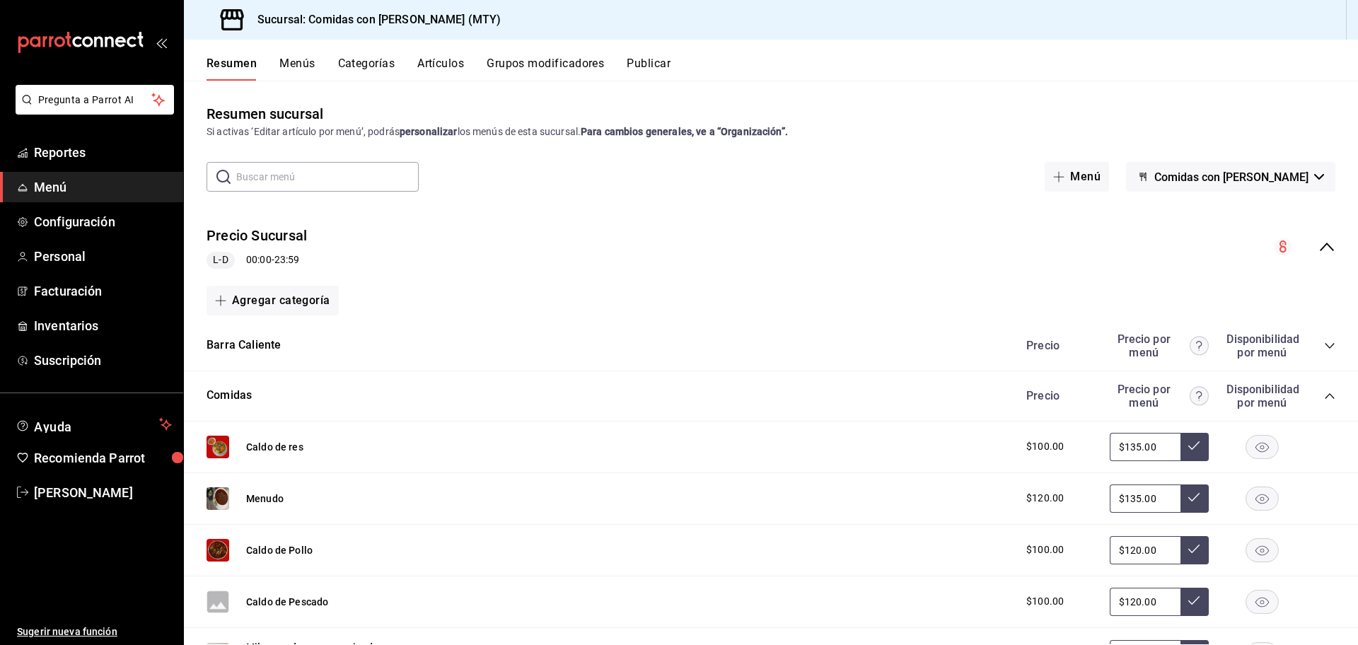
click at [1324, 398] on icon "collapse-category-row" at bounding box center [1329, 395] width 11 height 11
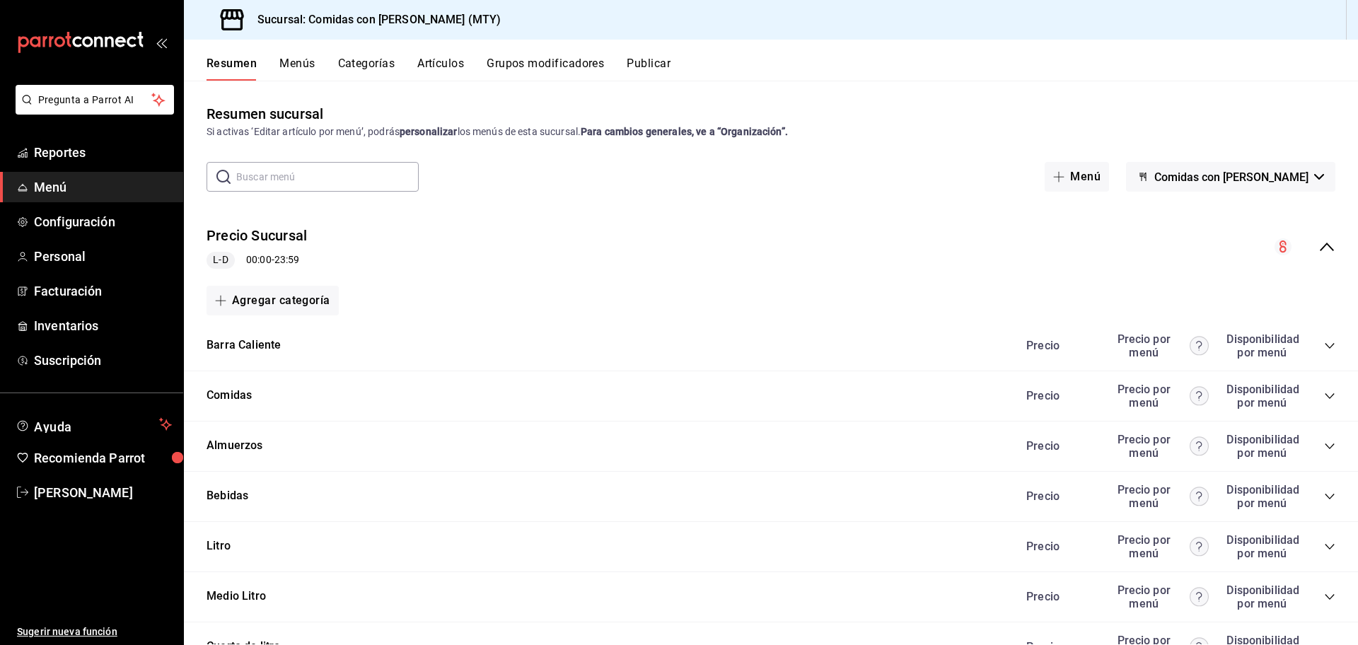
click at [1324, 398] on icon "collapse-category-row" at bounding box center [1329, 395] width 11 height 11
